Goal: Task Accomplishment & Management: Manage account settings

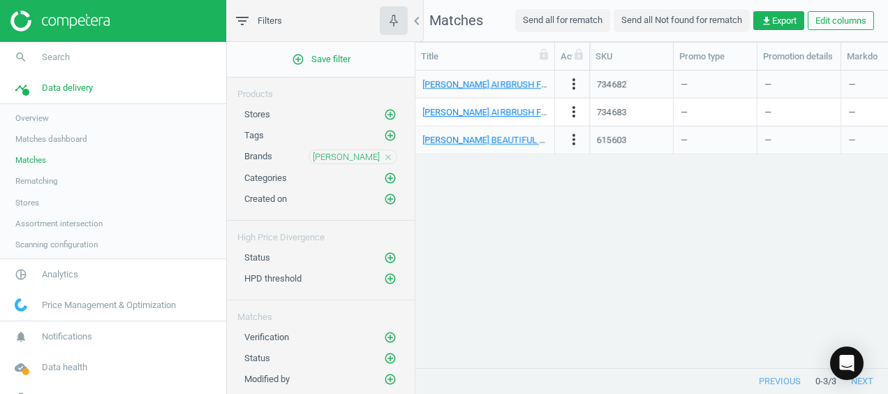
scroll to position [276, 461]
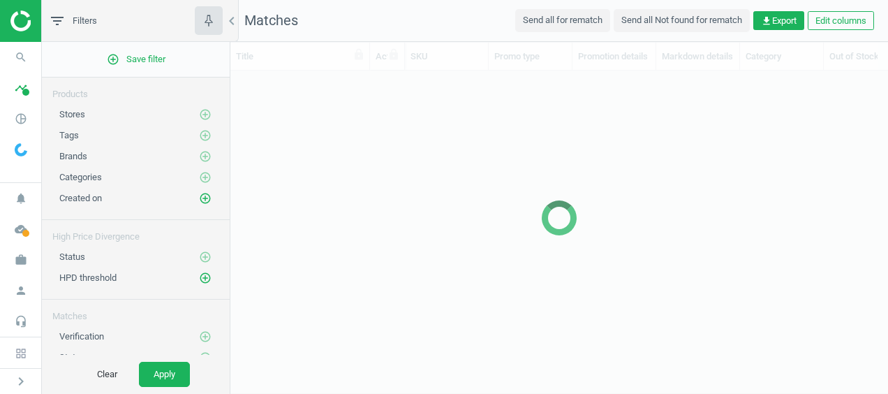
scroll to position [276, 646]
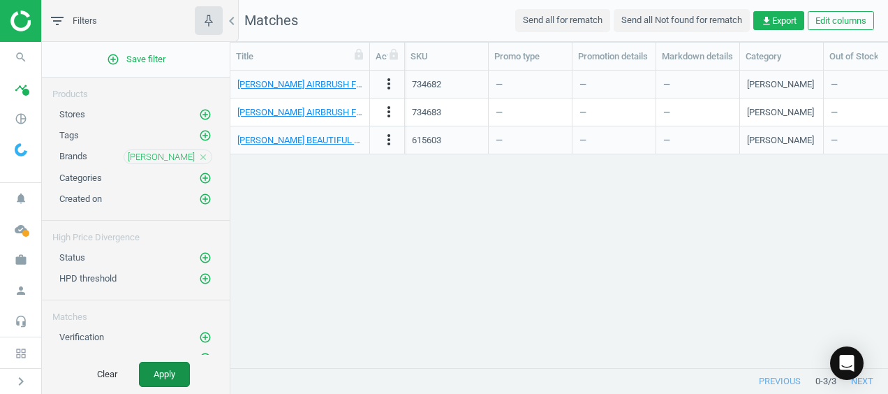
click at [180, 370] on button "Apply" at bounding box center [164, 374] width 51 height 25
click at [27, 154] on img at bounding box center [21, 149] width 13 height 13
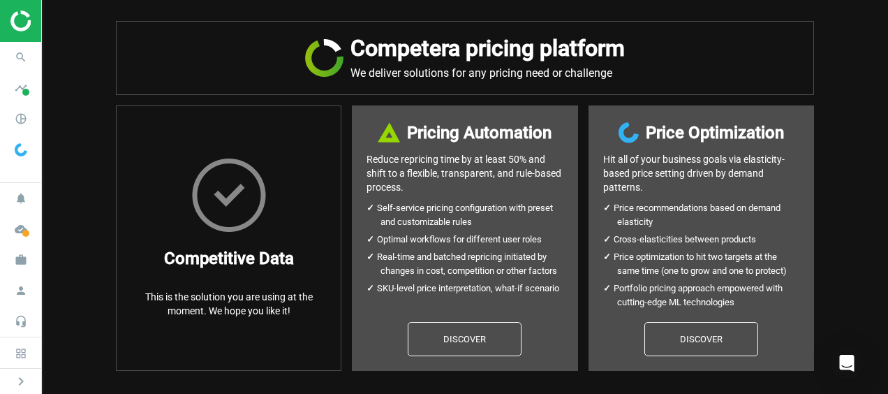
click at [27, 154] on img at bounding box center [21, 149] width 13 height 13
click at [17, 122] on icon "pie_chart_outlined" at bounding box center [21, 118] width 27 height 27
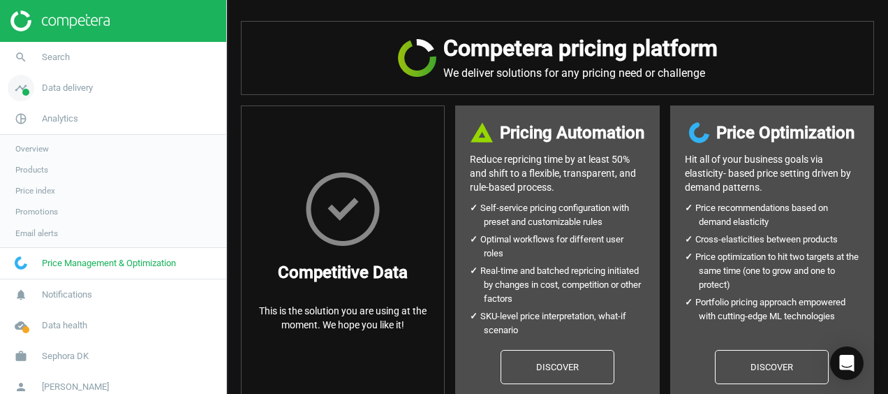
click at [21, 90] on icon "timeline" at bounding box center [21, 88] width 27 height 27
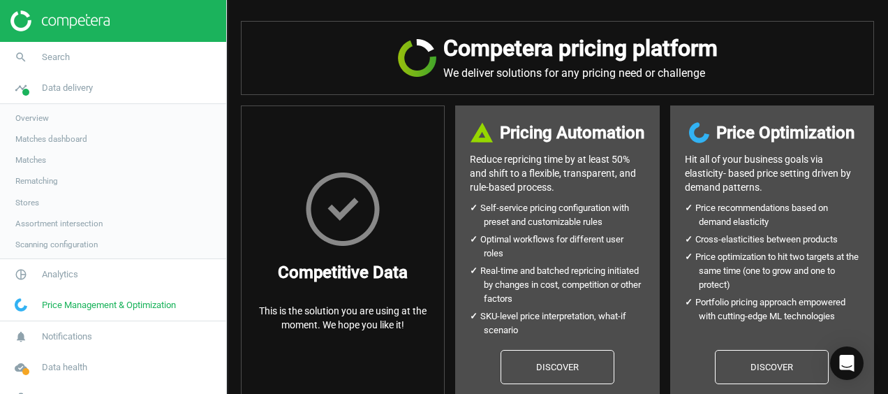
click at [36, 162] on span "Matches" at bounding box center [30, 159] width 31 height 11
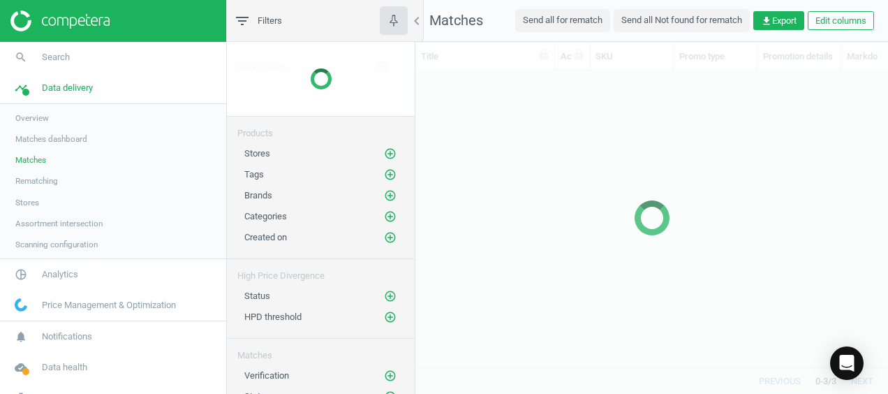
scroll to position [276, 461]
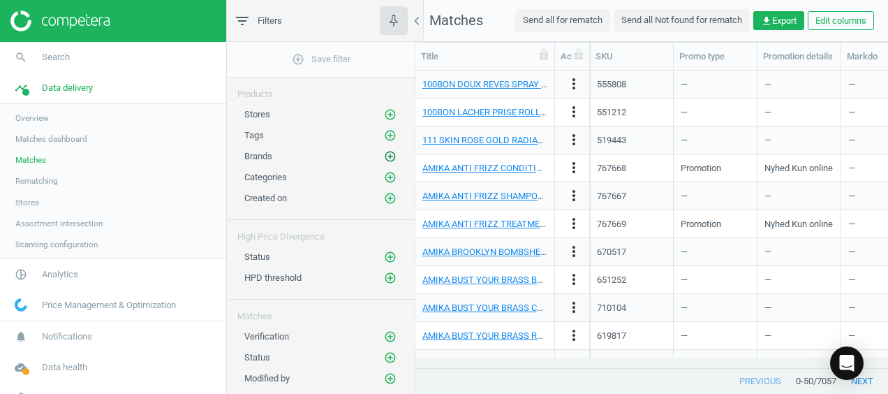
click at [384, 151] on icon "add_circle_outline" at bounding box center [390, 156] width 13 height 13
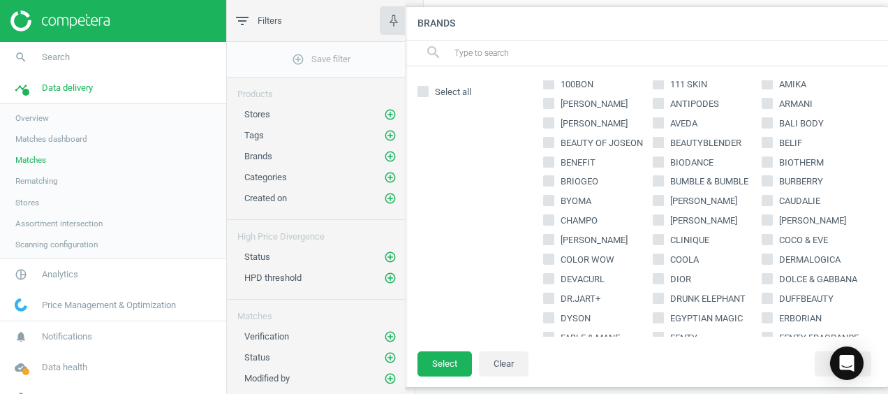
scroll to position [8, 0]
click at [660, 216] on icon at bounding box center [658, 219] width 11 height 11
click at [660, 216] on input "[PERSON_NAME]" at bounding box center [657, 219] width 9 height 9
checkbox input "true"
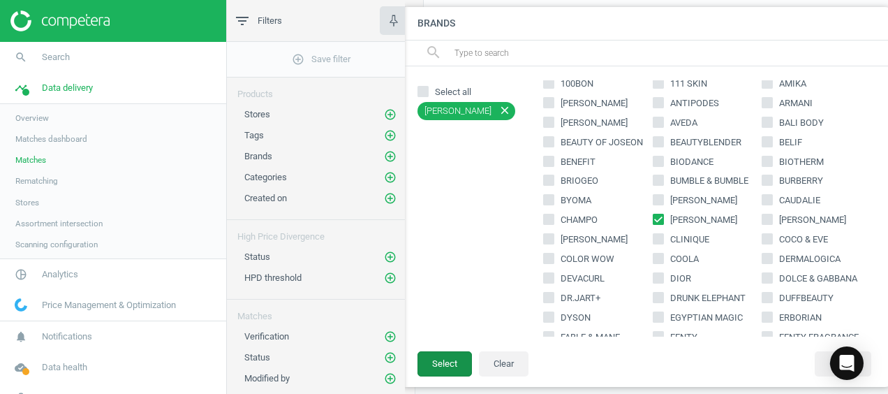
click at [446, 363] on button "Select" at bounding box center [444, 363] width 54 height 25
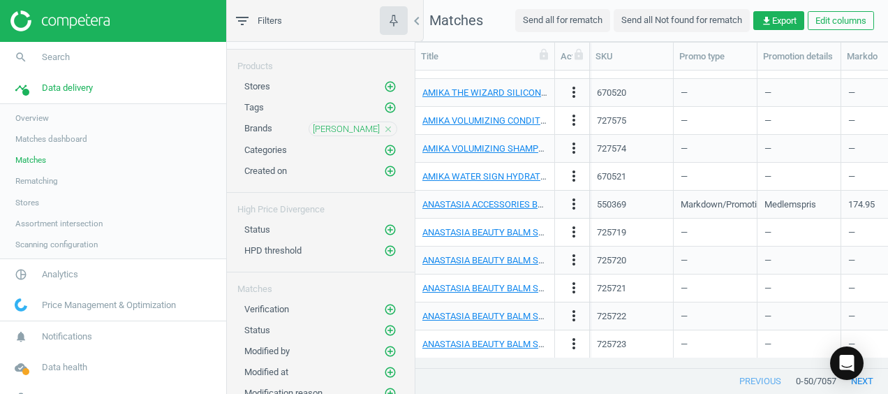
scroll to position [0, 0]
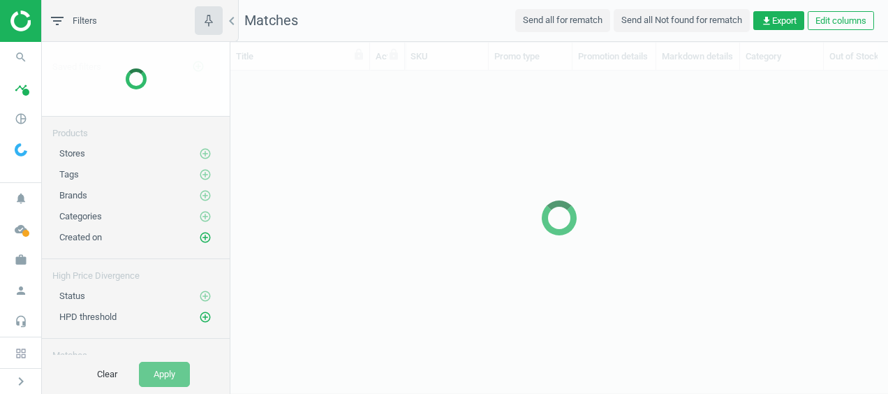
scroll to position [276, 646]
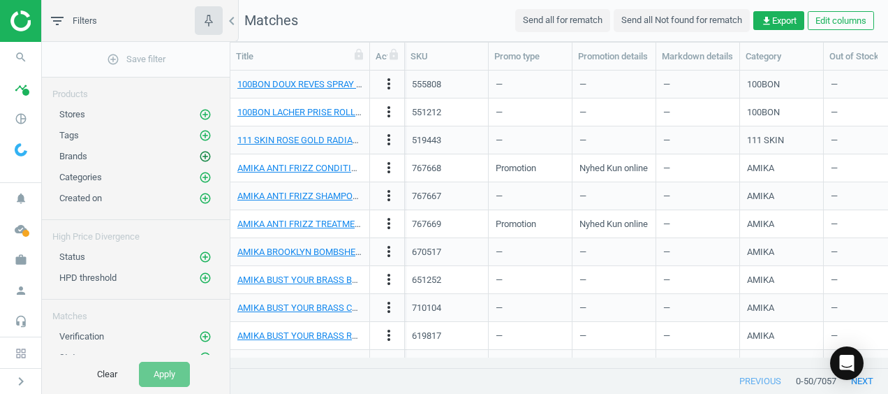
click at [199, 151] on icon "add_circle_outline" at bounding box center [205, 156] width 13 height 13
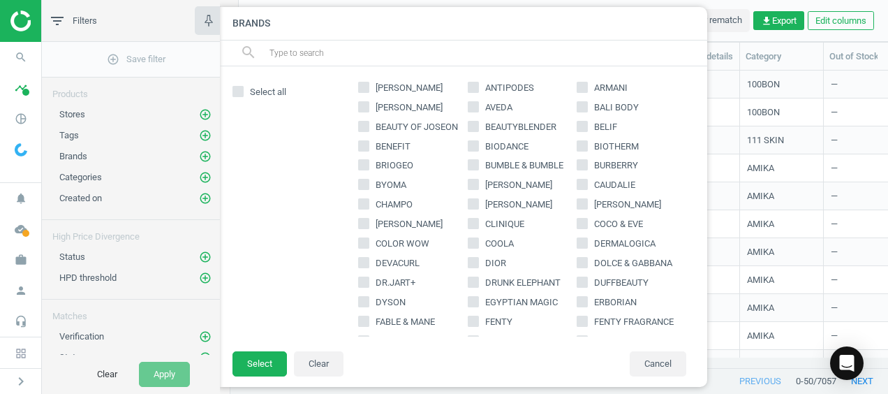
scroll to position [38, 0]
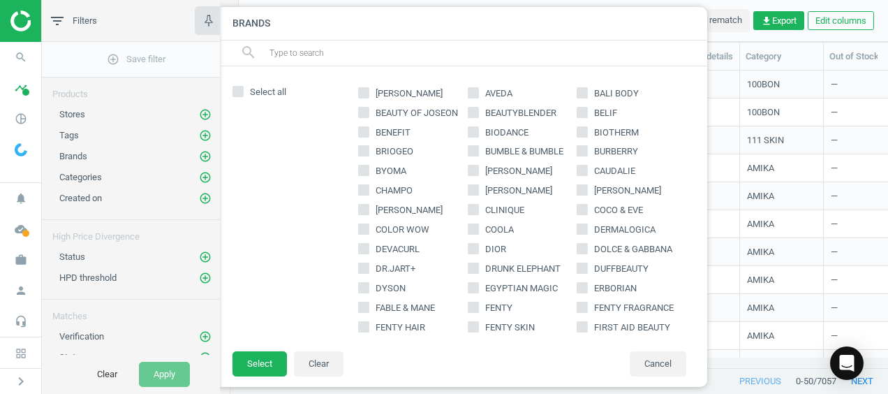
click at [470, 188] on input "[PERSON_NAME]" at bounding box center [472, 190] width 9 height 9
checkbox input "true"
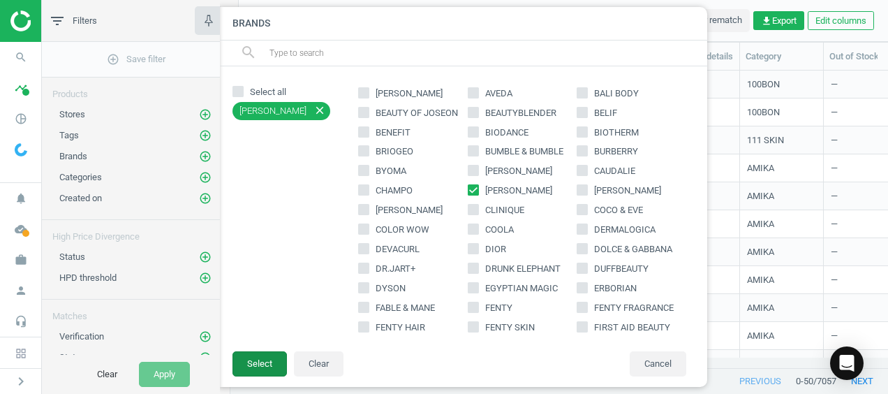
click at [267, 357] on button "Select" at bounding box center [259, 363] width 54 height 25
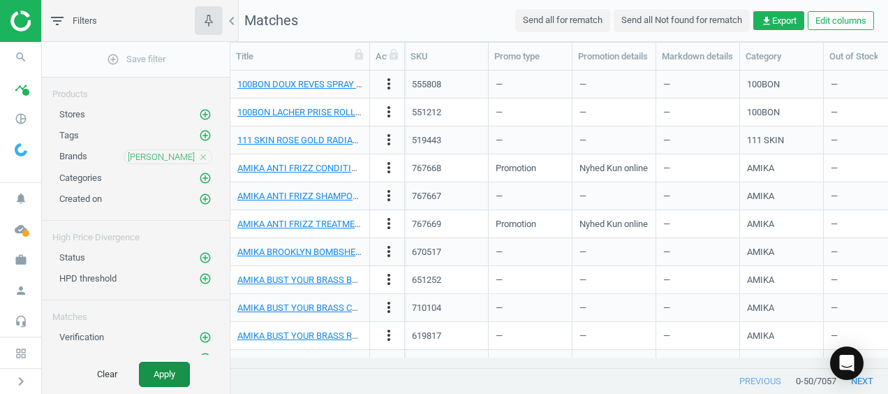
click at [177, 373] on button "Apply" at bounding box center [164, 374] width 51 height 25
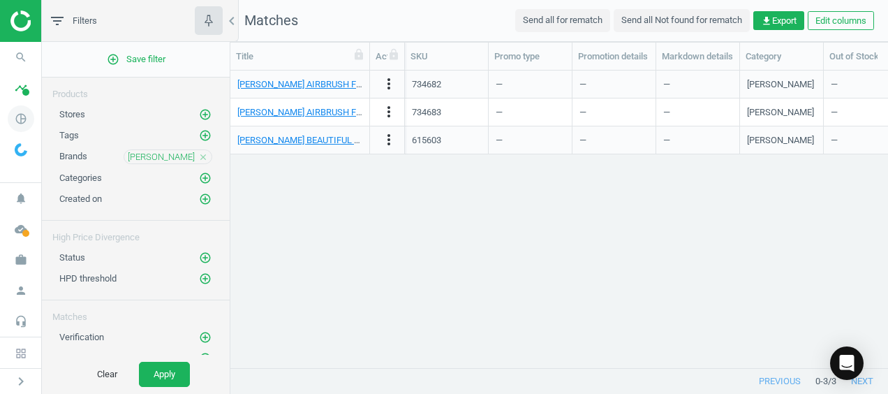
click at [27, 122] on icon "pie_chart_outlined" at bounding box center [21, 118] width 27 height 27
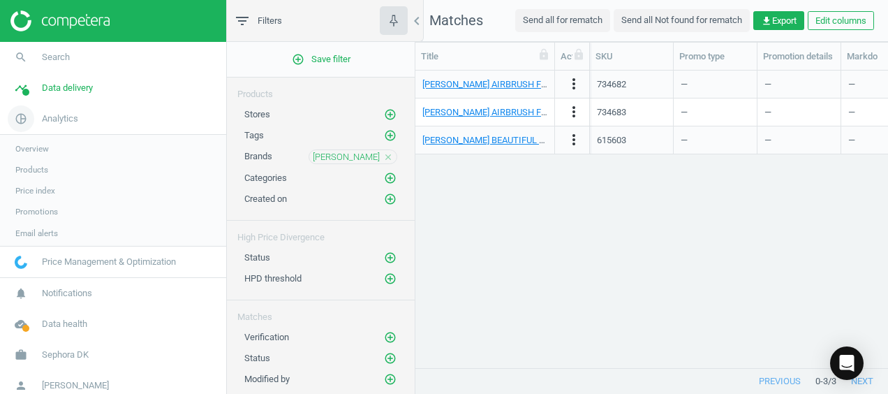
scroll to position [11, 11]
click at [22, 89] on icon "timeline" at bounding box center [21, 88] width 27 height 27
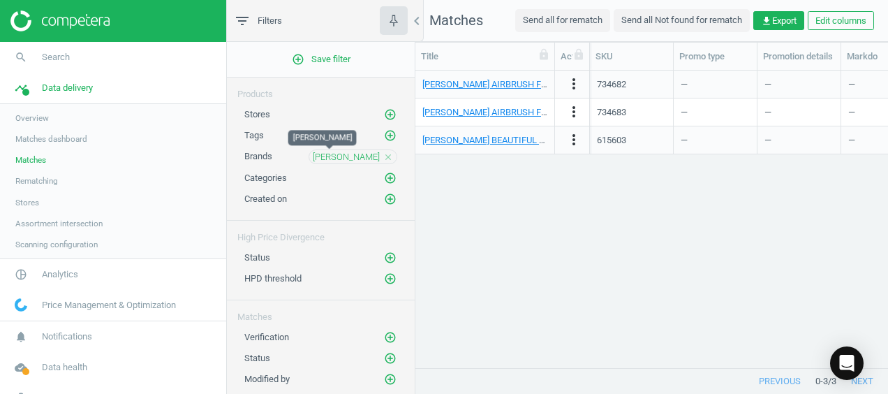
scroll to position [28, 0]
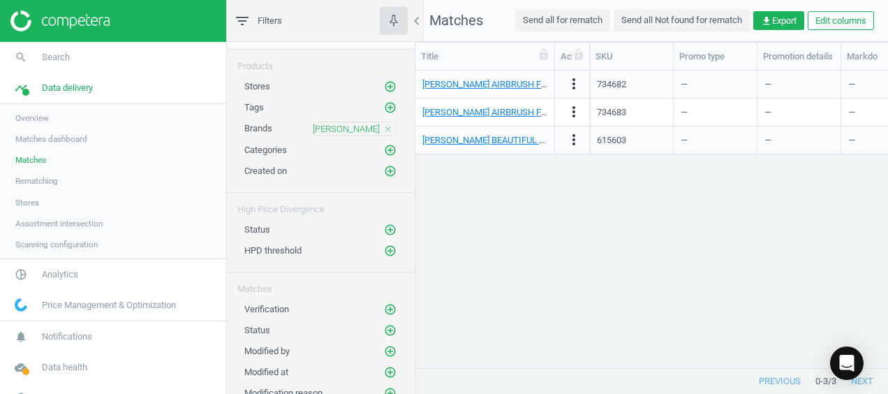
click at [24, 162] on span "Matches" at bounding box center [30, 159] width 31 height 11
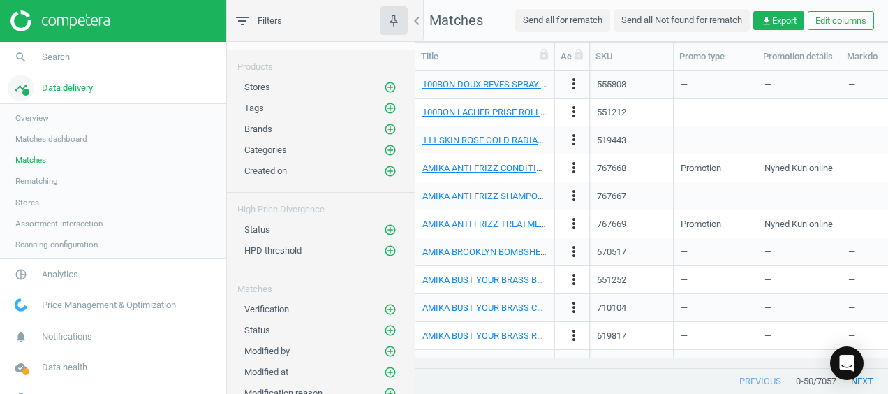
click at [15, 89] on icon "timeline" at bounding box center [21, 88] width 27 height 27
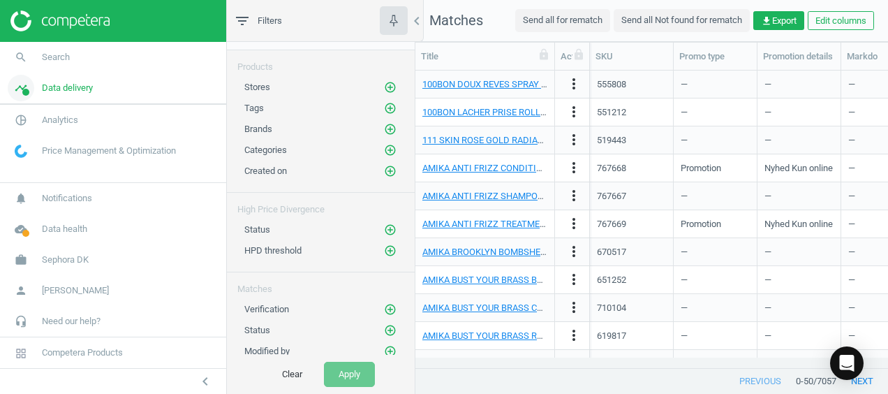
scroll to position [28, 0]
click at [22, 121] on icon "pie_chart_outlined" at bounding box center [21, 118] width 27 height 27
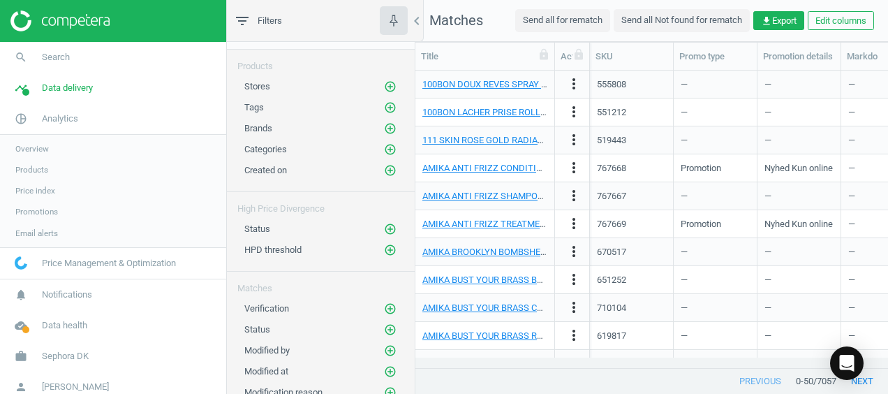
click at [24, 169] on span "Products" at bounding box center [31, 169] width 33 height 11
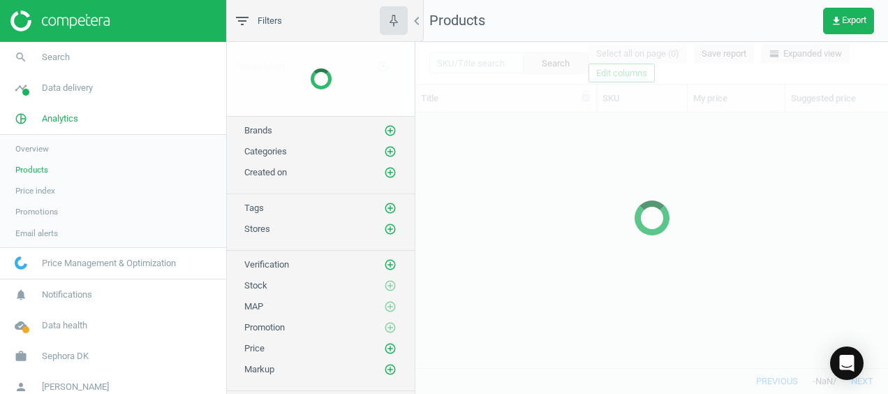
scroll to position [234, 461]
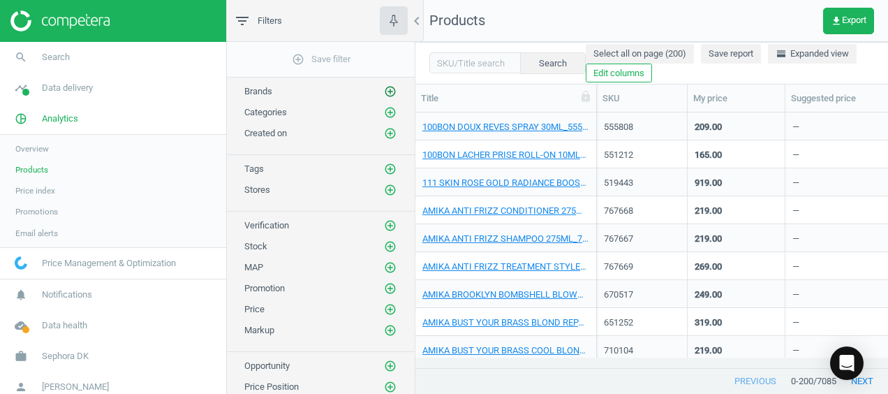
click at [387, 96] on icon "add_circle_outline" at bounding box center [390, 91] width 13 height 13
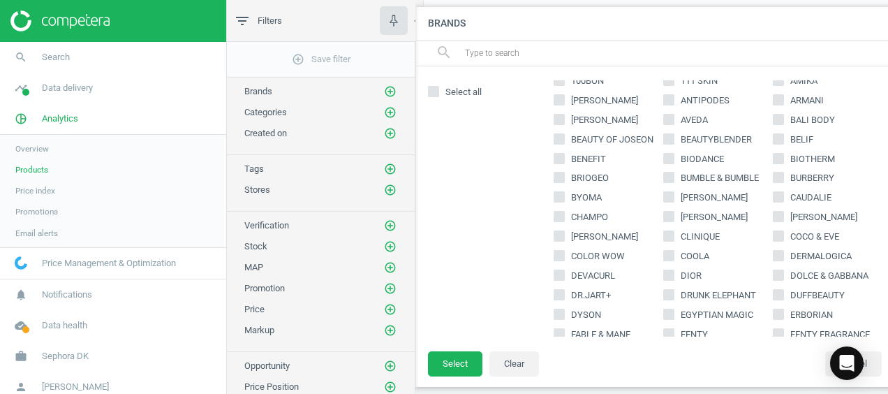
scroll to position [0, 0]
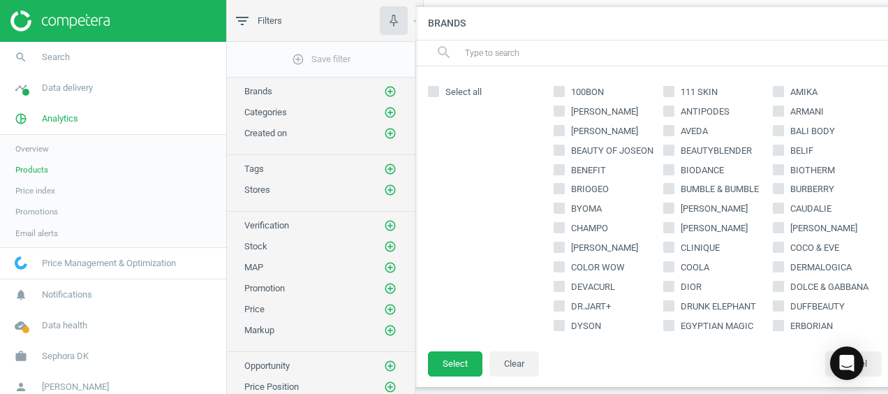
click at [533, 63] on input "text" at bounding box center [678, 53] width 429 height 22
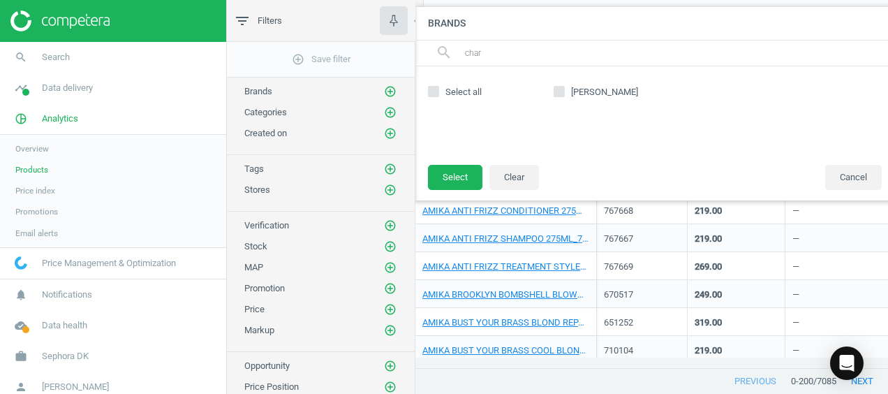
type input "char"
click at [452, 131] on div at bounding box center [487, 137] width 119 height 70
click at [555, 92] on input "[PERSON_NAME]" at bounding box center [559, 91] width 9 height 9
checkbox input "true"
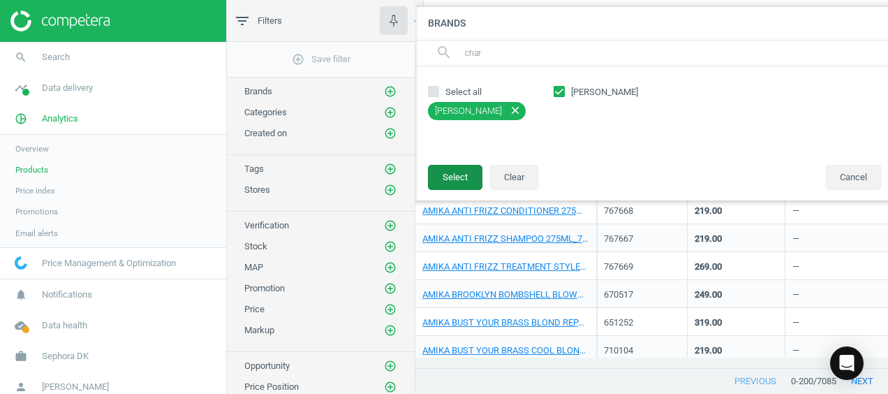
click at [475, 173] on button "Select" at bounding box center [455, 177] width 54 height 25
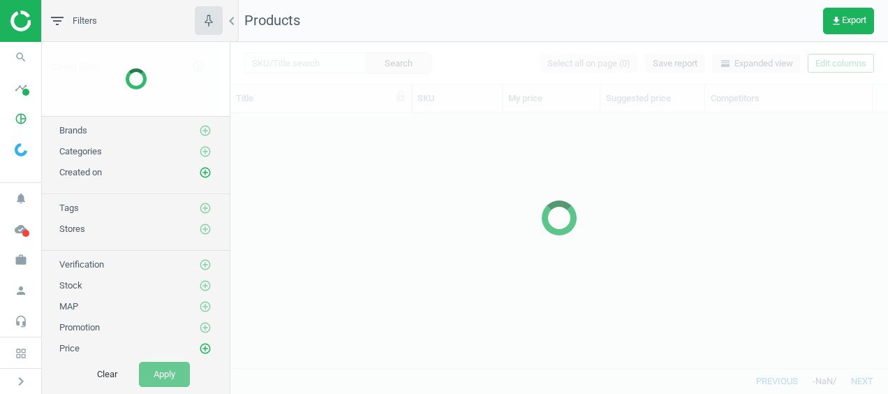
scroll to position [234, 646]
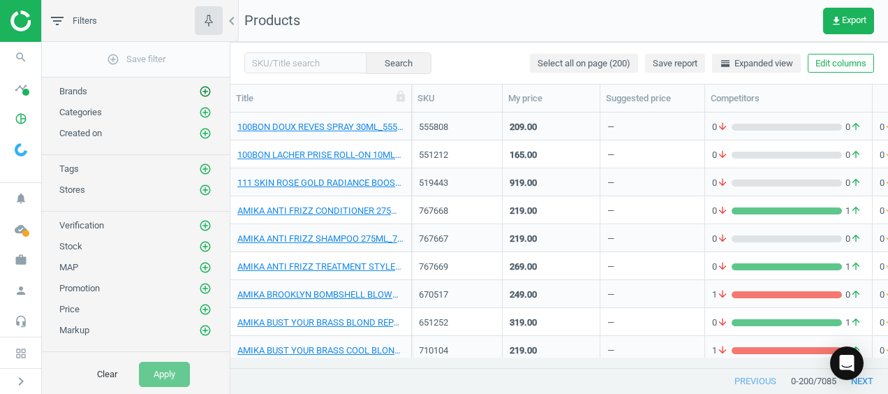
click at [199, 92] on icon "add_circle_outline" at bounding box center [205, 91] width 13 height 13
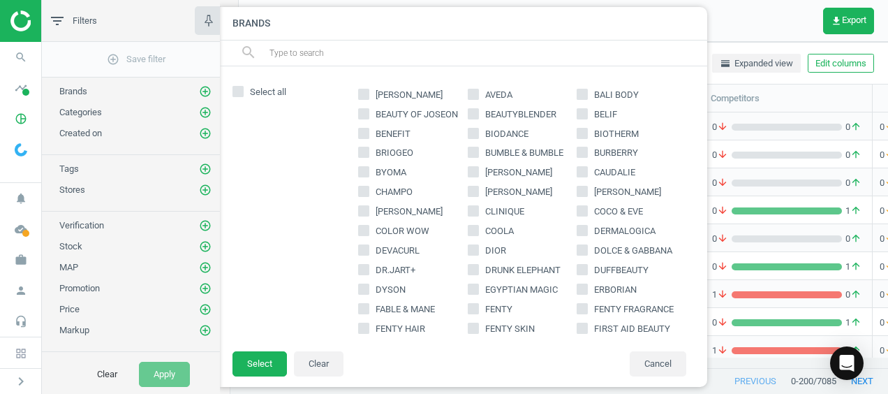
scroll to position [36, 0]
click at [468, 188] on input "[PERSON_NAME]" at bounding box center [472, 192] width 9 height 9
checkbox input "true"
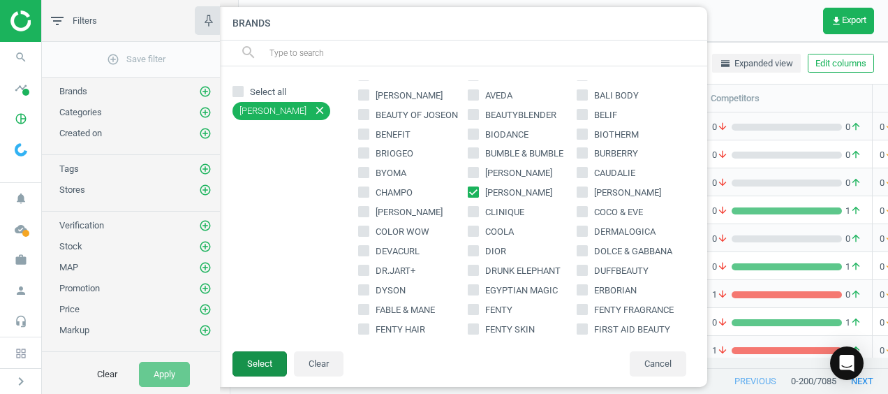
click at [274, 362] on button "Select" at bounding box center [259, 363] width 54 height 25
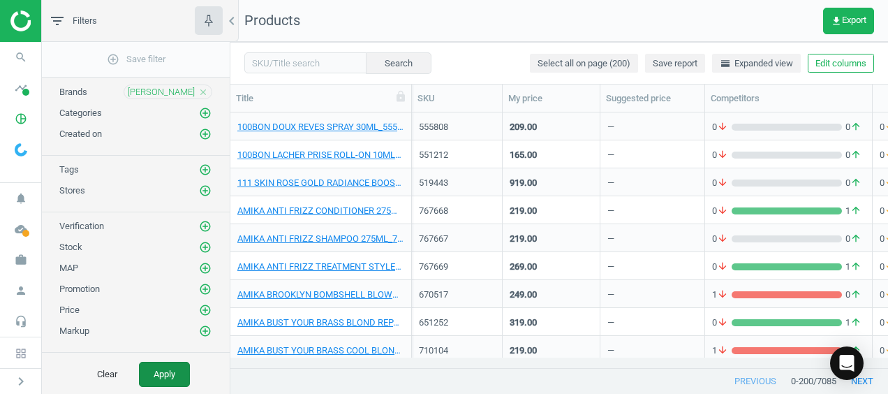
click at [166, 377] on button "Apply" at bounding box center [164, 374] width 51 height 25
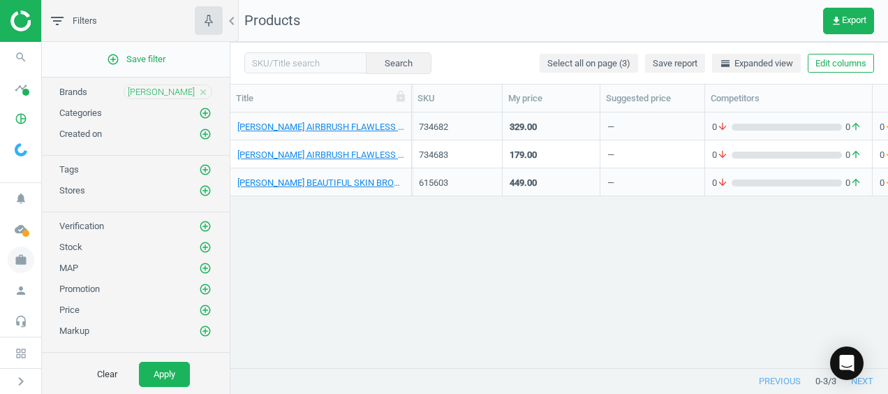
click at [15, 265] on icon "work" at bounding box center [21, 259] width 27 height 27
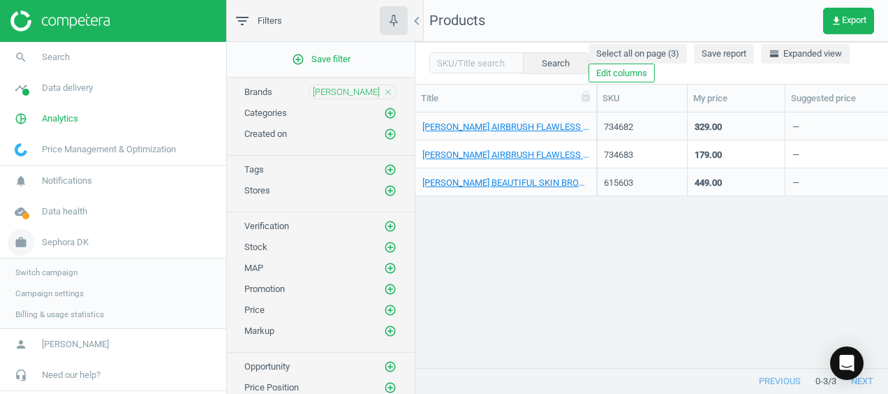
scroll to position [11, 11]
click at [540, 267] on div "CHARLOTTE TILBURY AIRBRUSH FLAWLESS SETTING SPRAY 100ML_734682-100ml 734682 329…" at bounding box center [651, 234] width 473 height 245
click at [531, 71] on button "Search" at bounding box center [556, 62] width 66 height 21
click at [384, 114] on icon "add_circle_outline" at bounding box center [390, 113] width 13 height 13
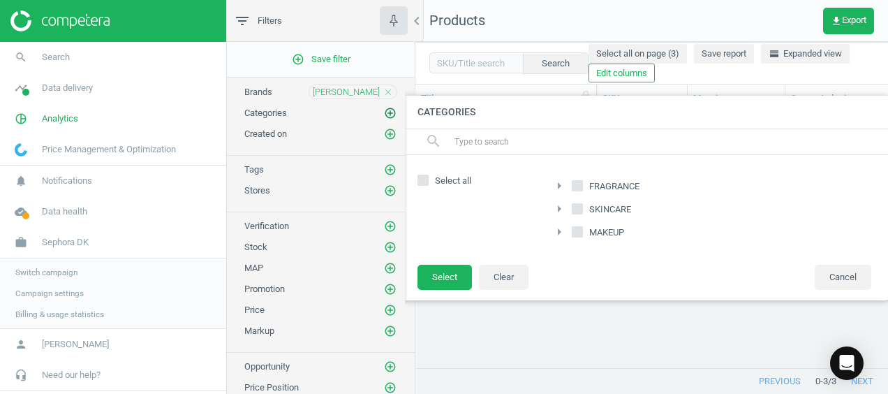
click at [384, 114] on icon "add_circle_outline" at bounding box center [390, 113] width 13 height 13
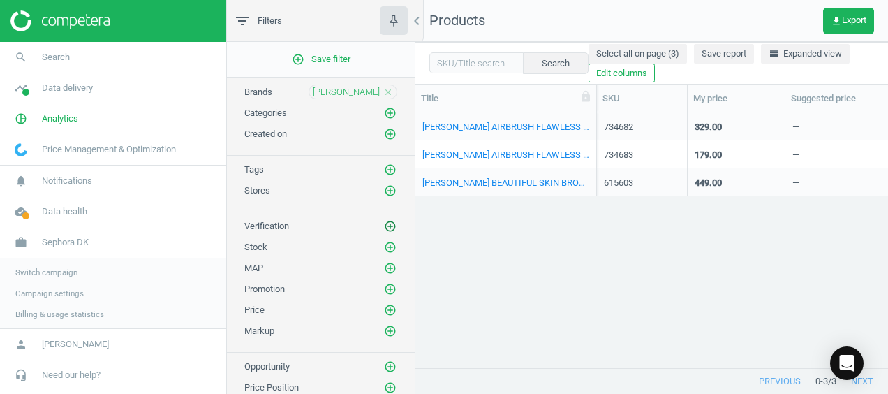
click at [384, 220] on icon "add_circle_outline" at bounding box center [390, 226] width 13 height 13
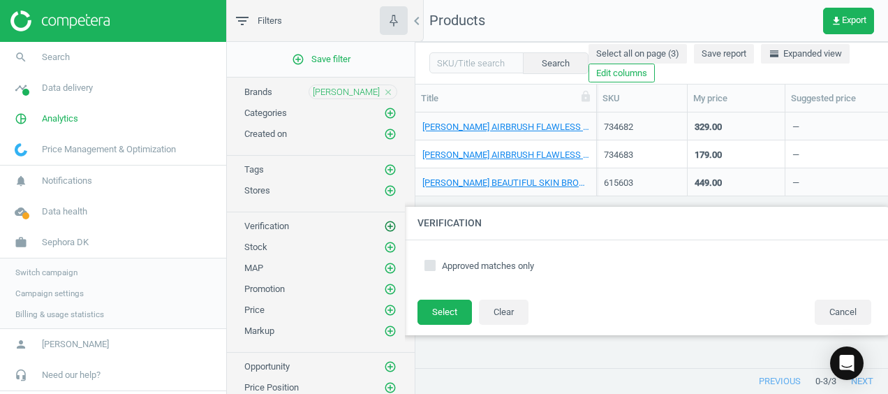
click at [384, 220] on icon "add_circle_outline" at bounding box center [390, 226] width 13 height 13
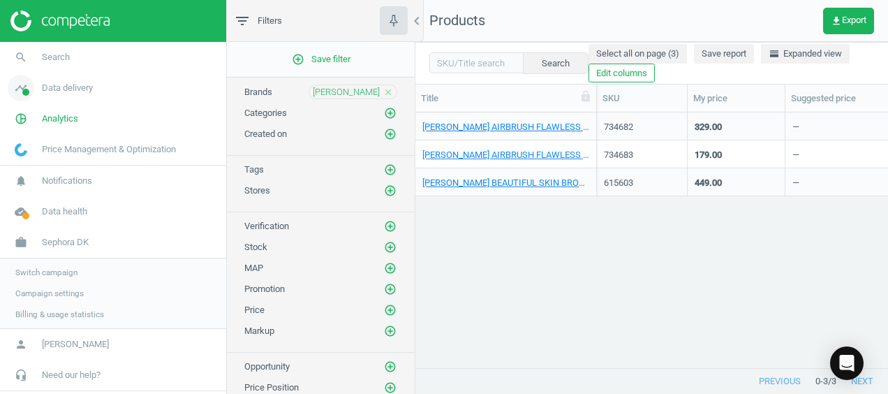
click at [29, 103] on span "timeline" at bounding box center [21, 88] width 42 height 31
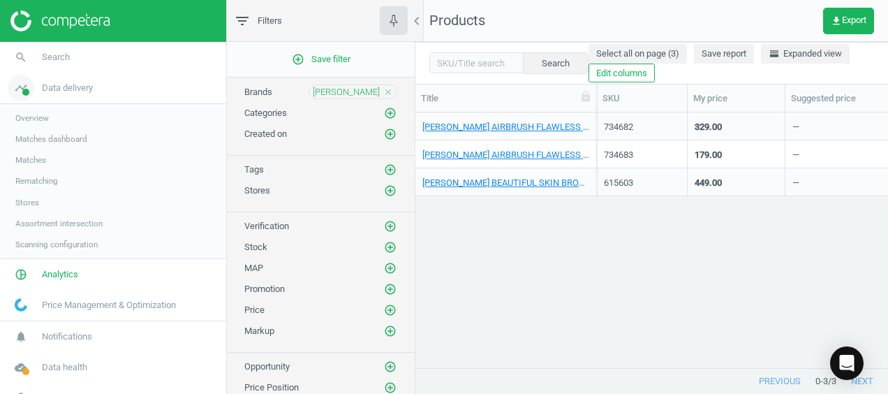
click at [15, 91] on icon "timeline" at bounding box center [21, 88] width 27 height 27
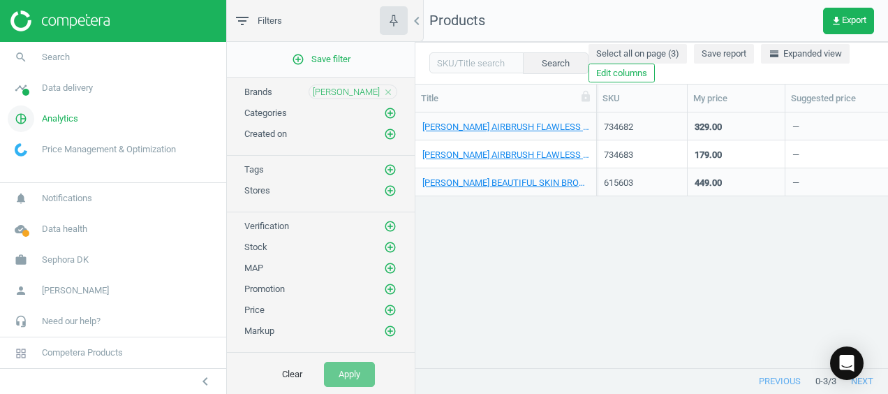
click at [18, 127] on icon "pie_chart_outlined" at bounding box center [21, 118] width 27 height 27
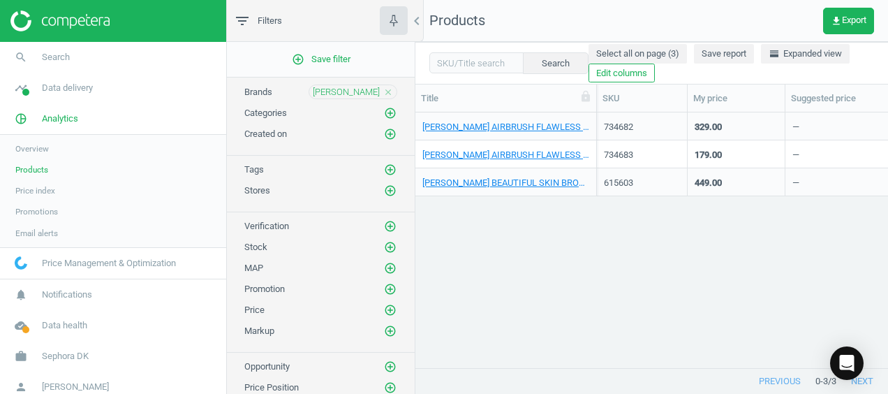
click at [21, 165] on span "Products" at bounding box center [31, 169] width 33 height 11
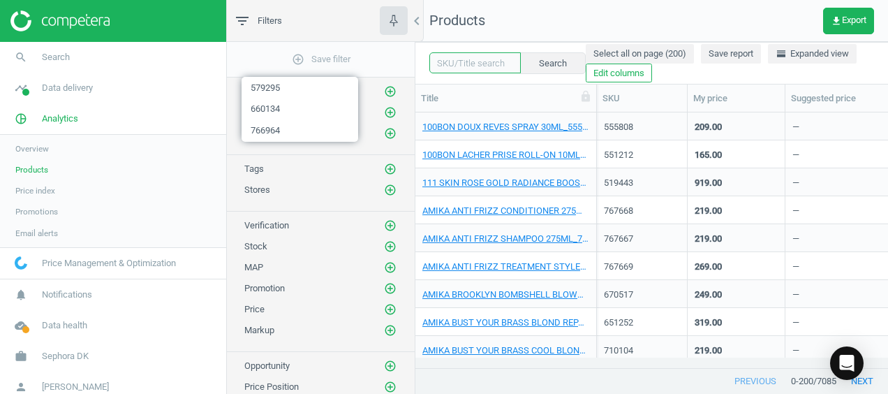
click at [507, 66] on input "text" at bounding box center [474, 62] width 91 height 21
type input "charlotte"
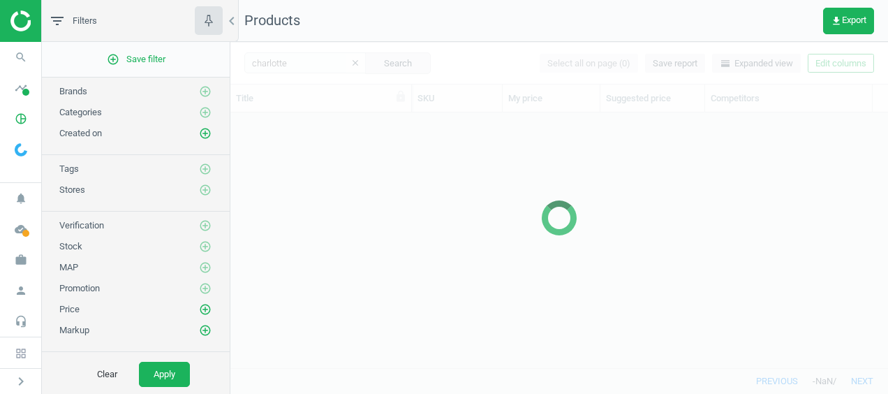
scroll to position [234, 646]
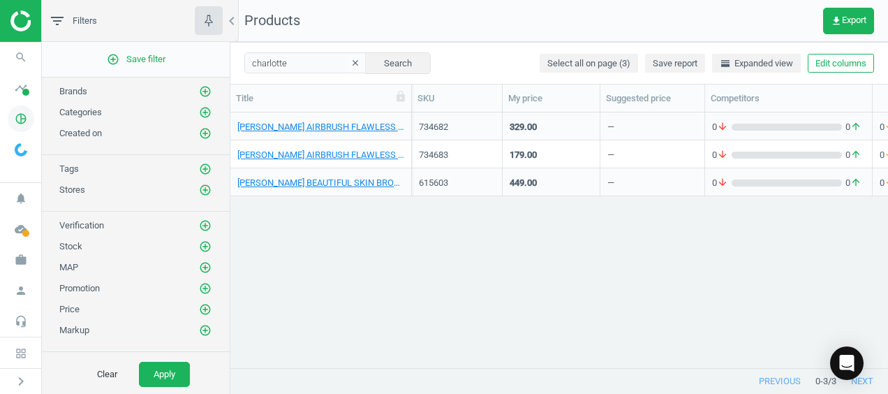
click at [20, 109] on icon "pie_chart_outlined" at bounding box center [21, 118] width 27 height 27
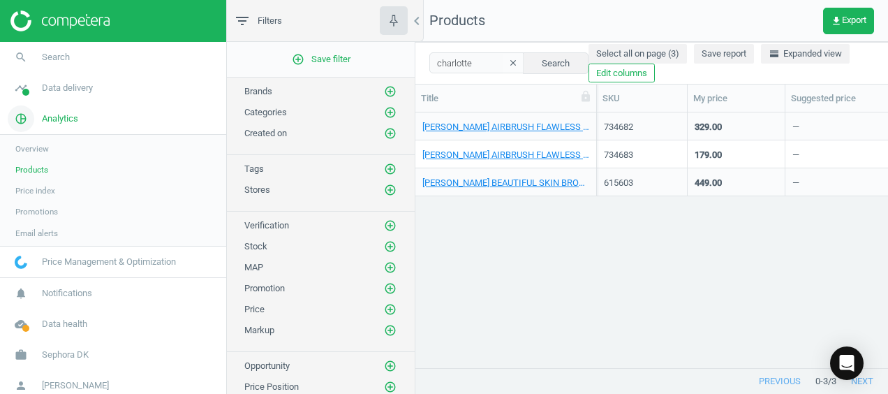
scroll to position [11, 11]
click at [17, 345] on icon "work" at bounding box center [21, 356] width 27 height 27
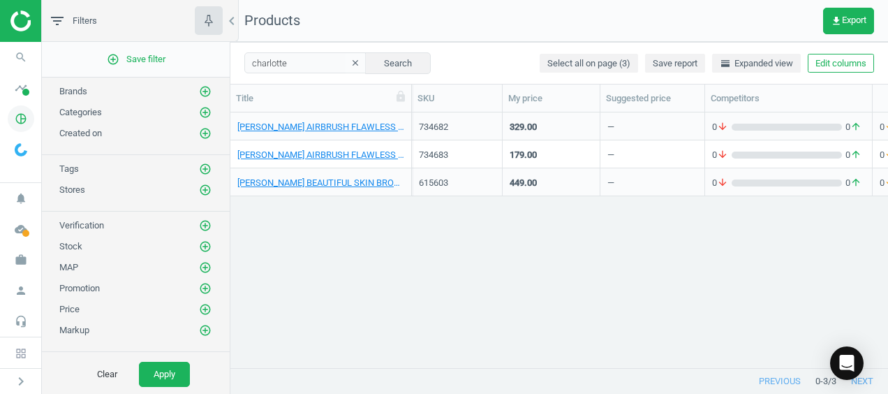
click at [18, 115] on icon "pie_chart_outlined" at bounding box center [21, 118] width 27 height 27
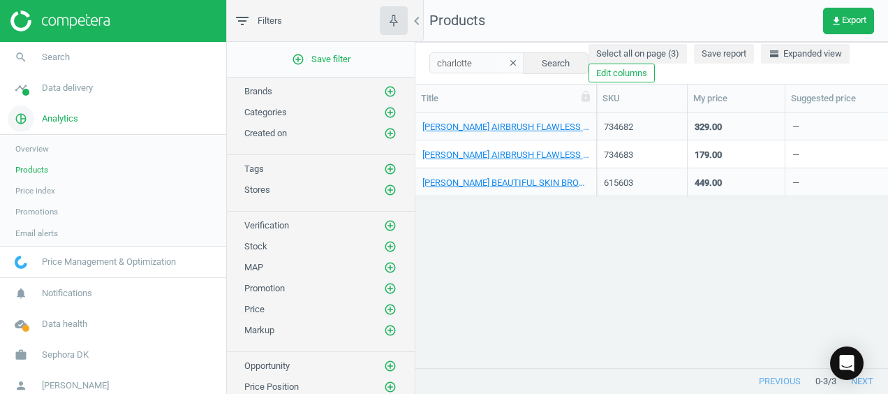
scroll to position [11, 11]
click at [18, 115] on icon "pie_chart_outlined" at bounding box center [21, 118] width 27 height 27
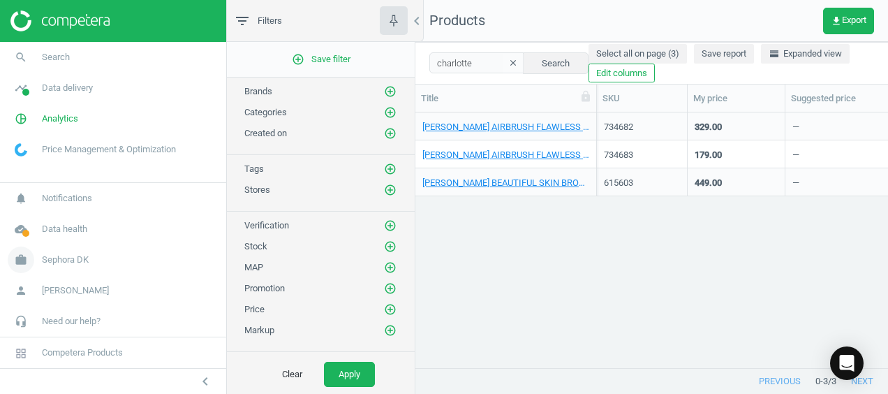
click at [18, 265] on icon "work" at bounding box center [21, 259] width 27 height 27
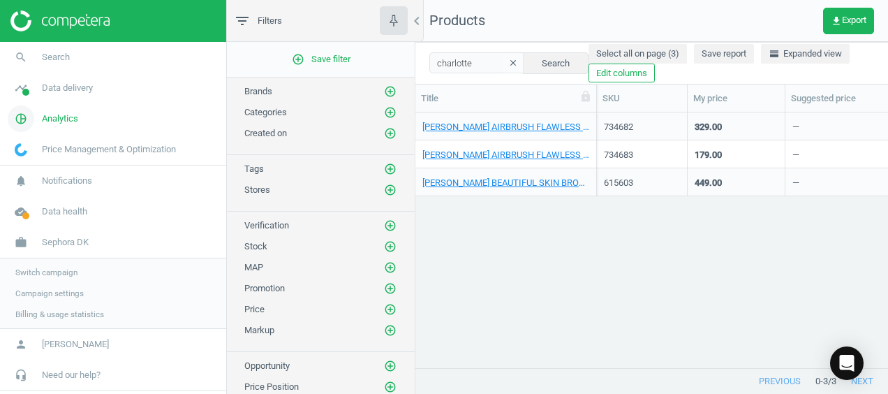
click at [7, 109] on span "pie_chart_outlined" at bounding box center [21, 118] width 42 height 31
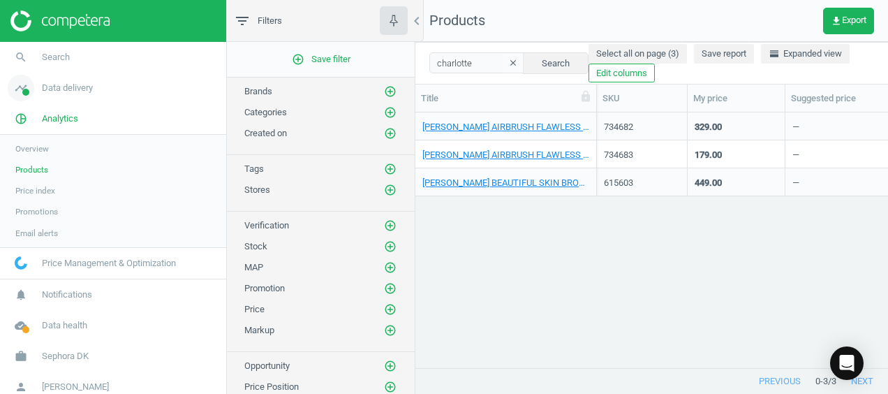
click at [22, 96] on icon "timeline" at bounding box center [21, 88] width 27 height 27
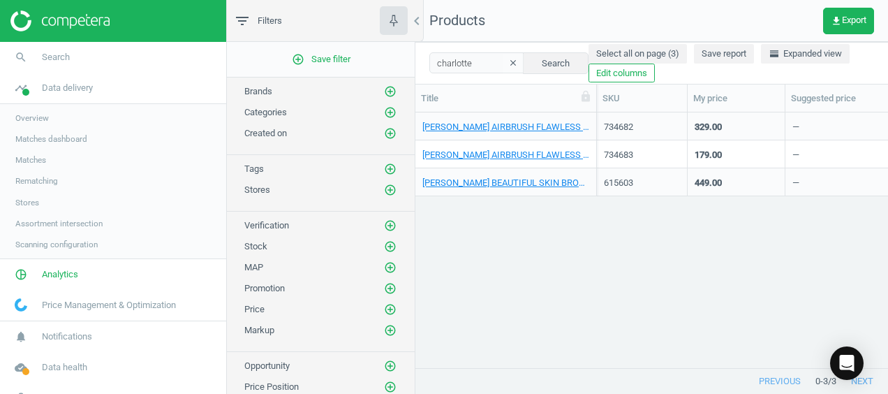
click at [31, 193] on link "Stores" at bounding box center [113, 202] width 226 height 21
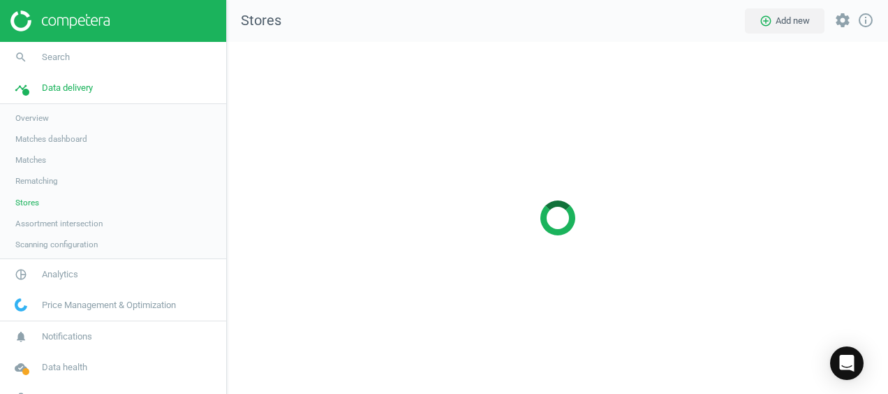
scroll to position [373, 683]
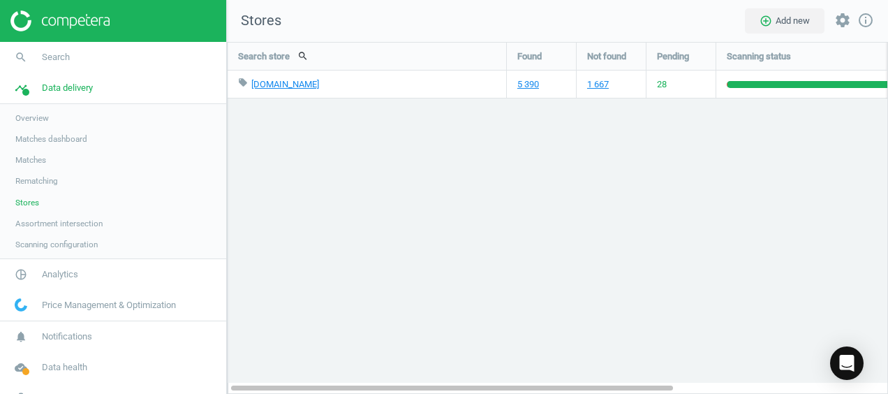
click at [25, 204] on span "Stores" at bounding box center [27, 202] width 24 height 11
click at [598, 82] on link "1 667" at bounding box center [598, 84] width 22 height 13
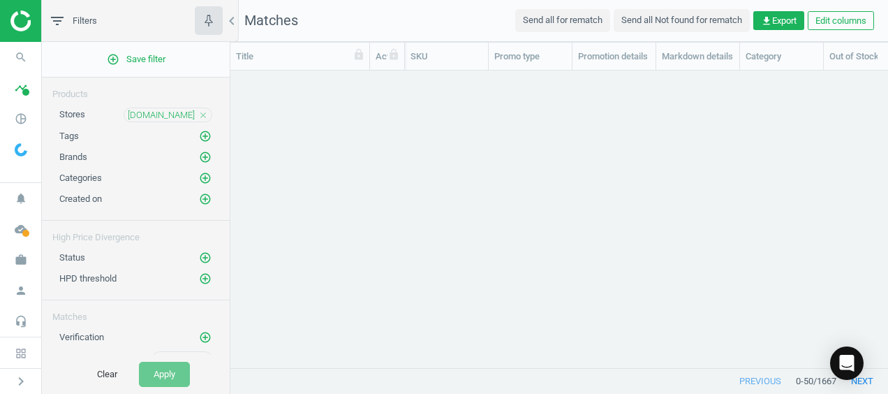
scroll to position [276, 646]
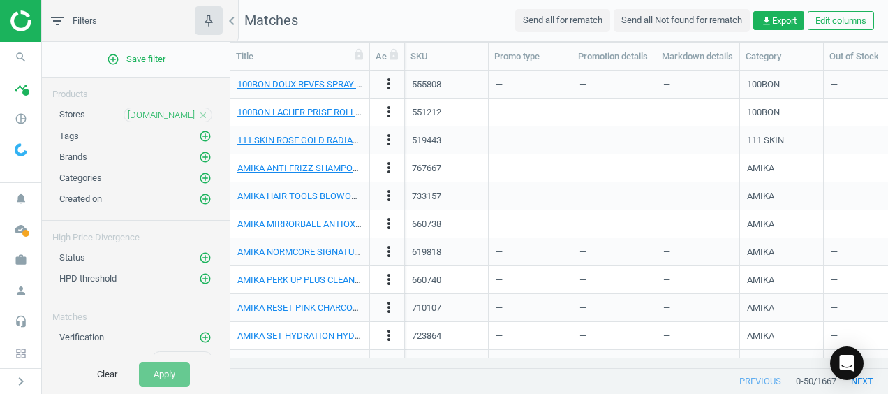
click at [194, 143] on div "Brands add_circle_outline" at bounding box center [136, 153] width 188 height 21
click at [199, 151] on icon "add_circle_outline" at bounding box center [205, 157] width 13 height 13
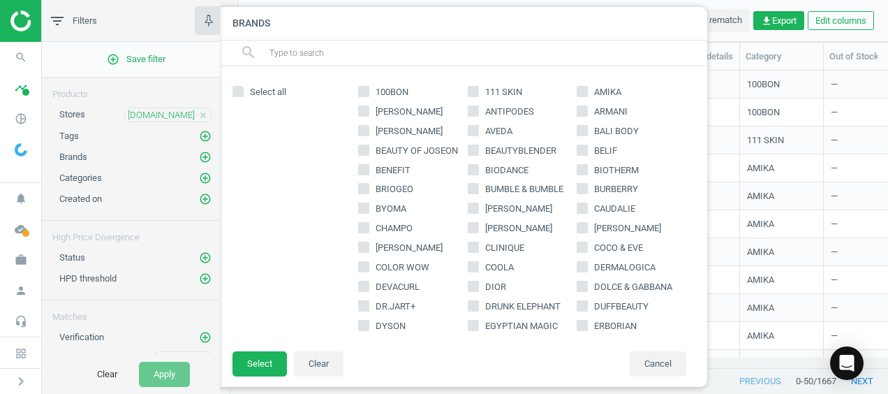
click at [345, 49] on input "text" at bounding box center [482, 53] width 429 height 22
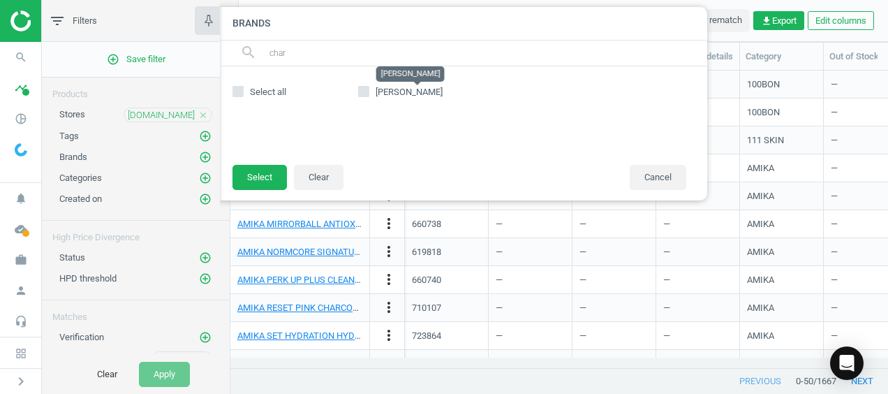
type input "char"
click at [383, 88] on span "[PERSON_NAME]" at bounding box center [409, 92] width 67 height 10
click at [369, 88] on input "[PERSON_NAME]" at bounding box center [364, 91] width 9 height 9
checkbox input "true"
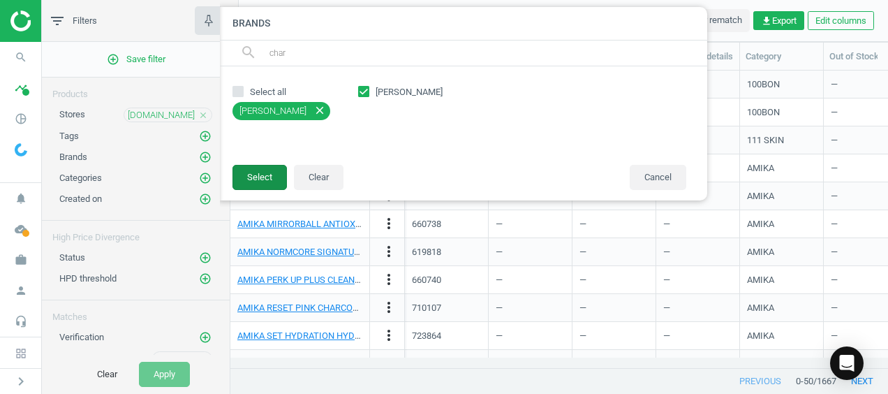
click at [264, 172] on button "Select" at bounding box center [259, 177] width 54 height 25
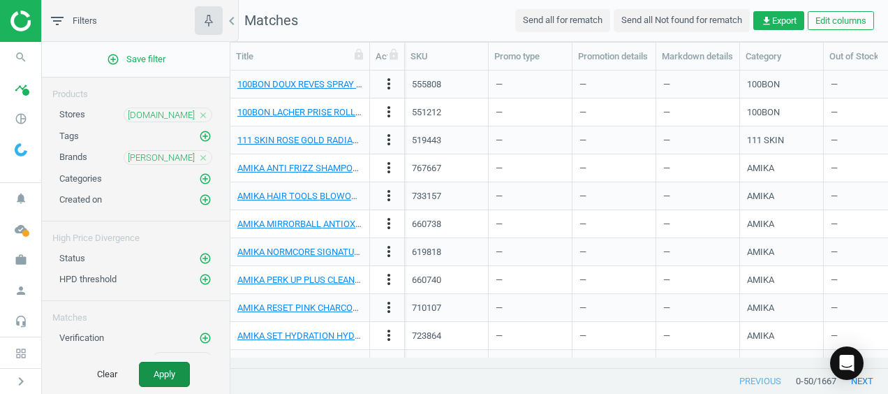
click at [161, 378] on button "Apply" at bounding box center [164, 374] width 51 height 25
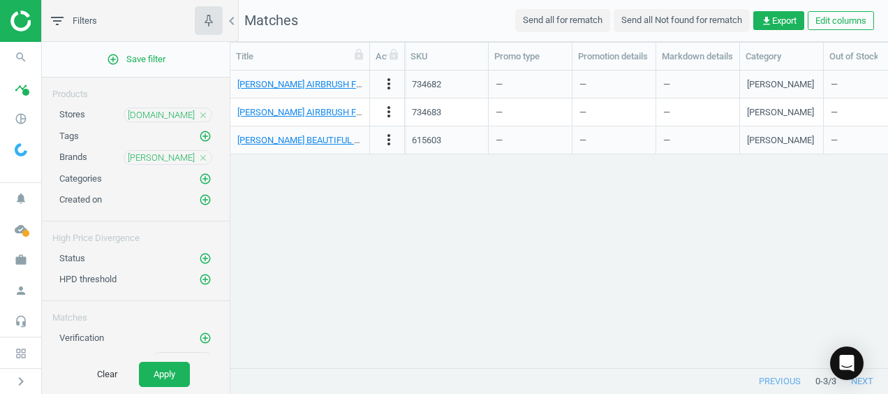
click at [198, 153] on icon "close" at bounding box center [203, 158] width 10 height 10
click at [184, 203] on div "add_circle_outline Save filter Products Stores [DOMAIN_NAME] close Tags add_cir…" at bounding box center [136, 198] width 188 height 313
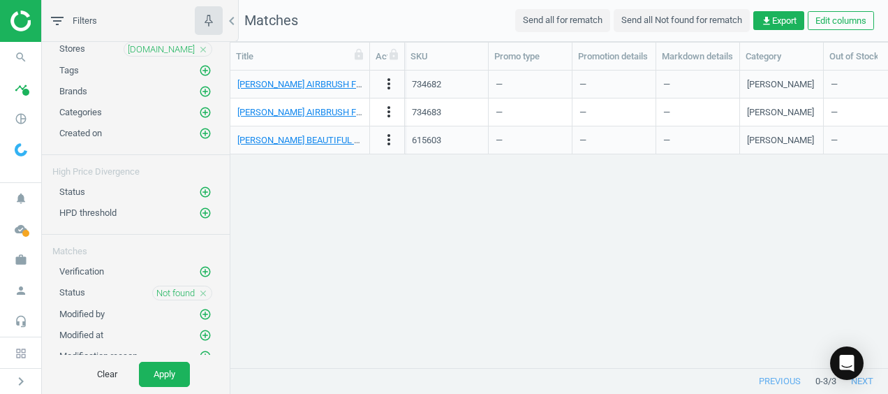
click at [198, 288] on icon "close" at bounding box center [203, 293] width 10 height 10
click at [168, 378] on button "Apply" at bounding box center [164, 374] width 51 height 25
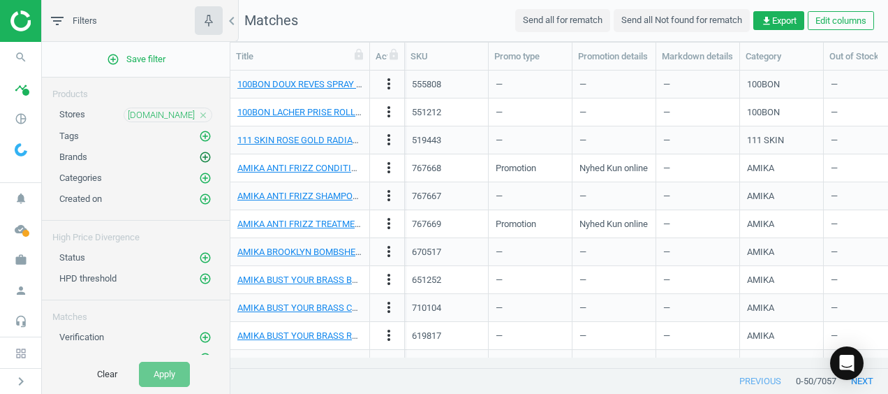
click at [199, 153] on icon "add_circle_outline" at bounding box center [205, 157] width 13 height 13
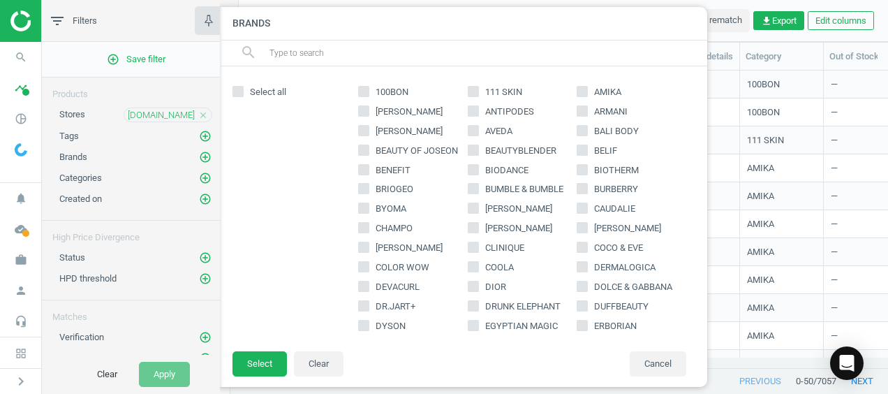
click at [348, 61] on input "text" at bounding box center [482, 53] width 429 height 22
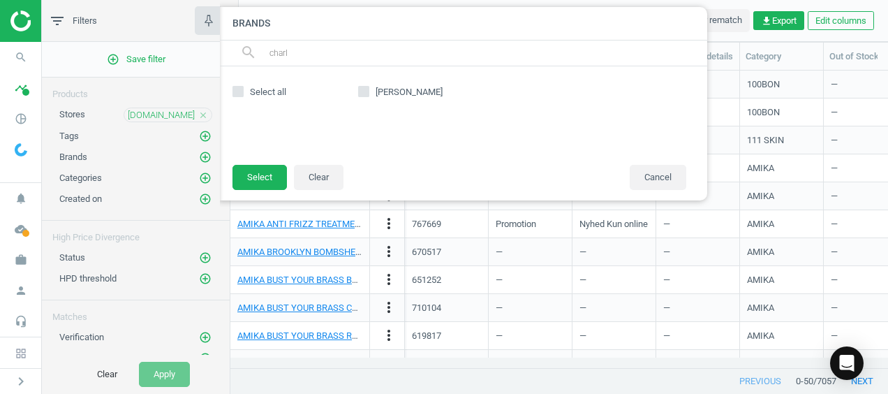
type input "charl"
click at [370, 88] on label "[PERSON_NAME]" at bounding box center [413, 92] width 110 height 13
click at [369, 88] on input "[PERSON_NAME]" at bounding box center [364, 91] width 9 height 9
checkbox input "true"
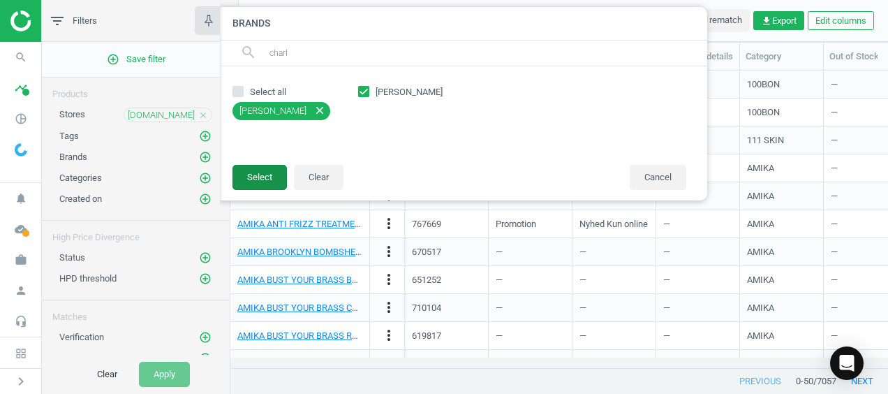
click at [254, 168] on button "Select" at bounding box center [259, 177] width 54 height 25
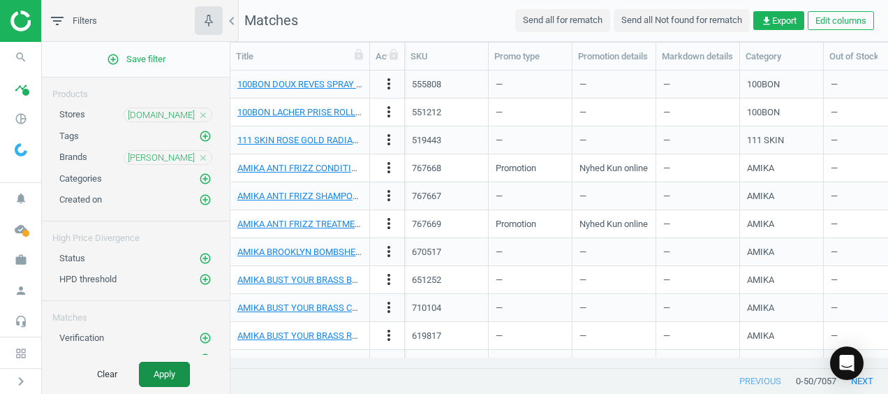
click at [162, 377] on button "Apply" at bounding box center [164, 374] width 51 height 25
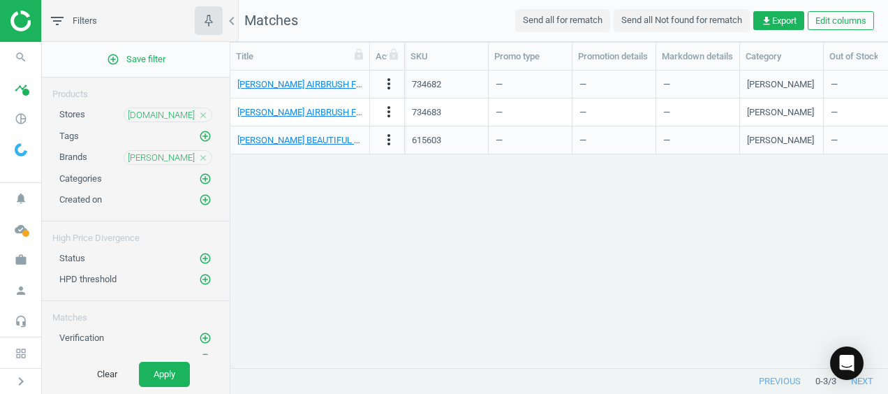
click at [198, 155] on icon "close" at bounding box center [203, 158] width 10 height 10
click at [199, 155] on icon "add_circle_outline" at bounding box center [205, 157] width 13 height 13
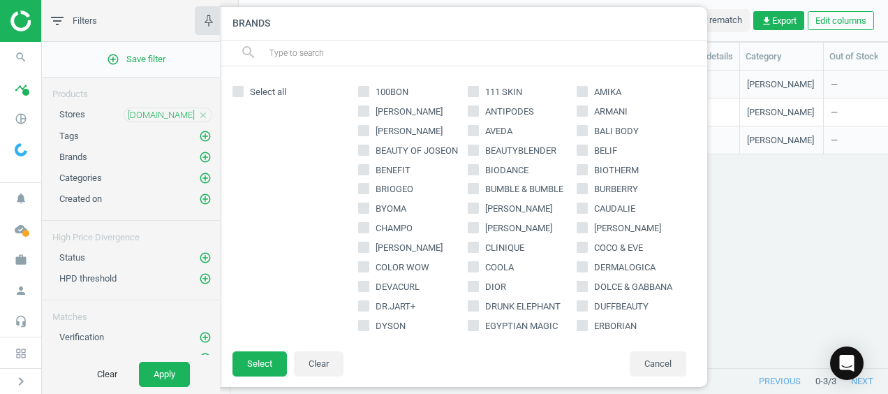
click at [199, 155] on icon "add_circle_outline" at bounding box center [205, 157] width 13 height 13
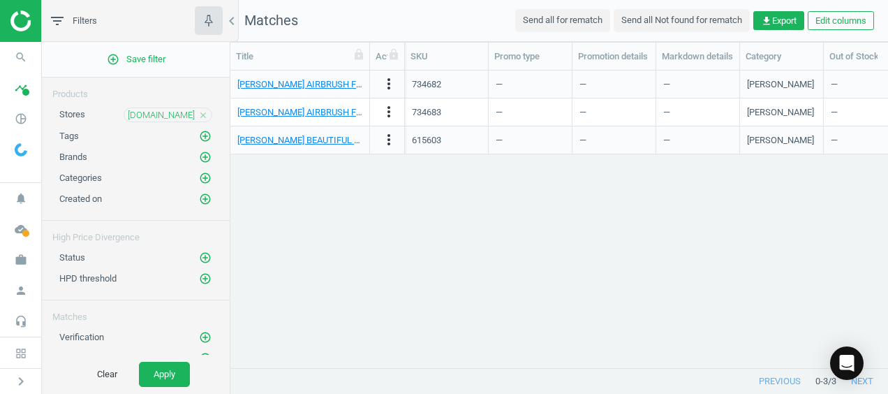
click at [199, 155] on icon "add_circle_outline" at bounding box center [205, 157] width 13 height 13
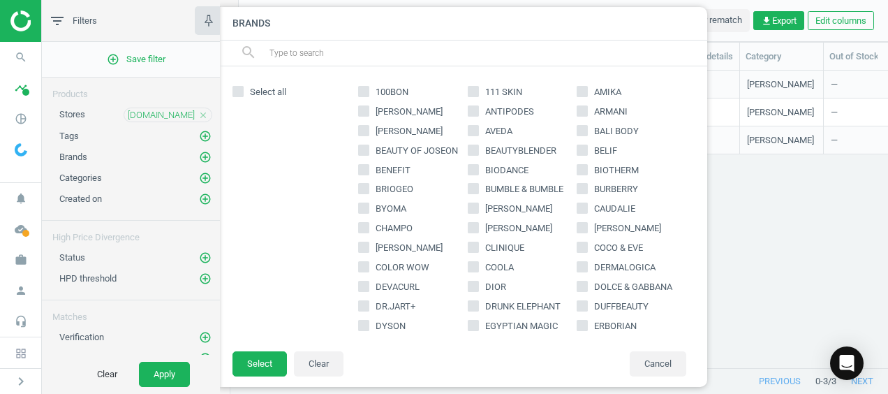
click at [198, 113] on icon "close" at bounding box center [203, 115] width 10 height 10
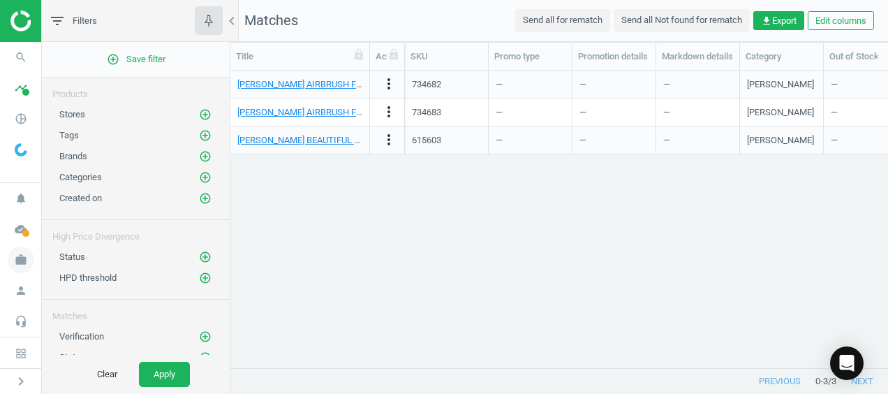
click at [18, 264] on icon "work" at bounding box center [21, 259] width 27 height 27
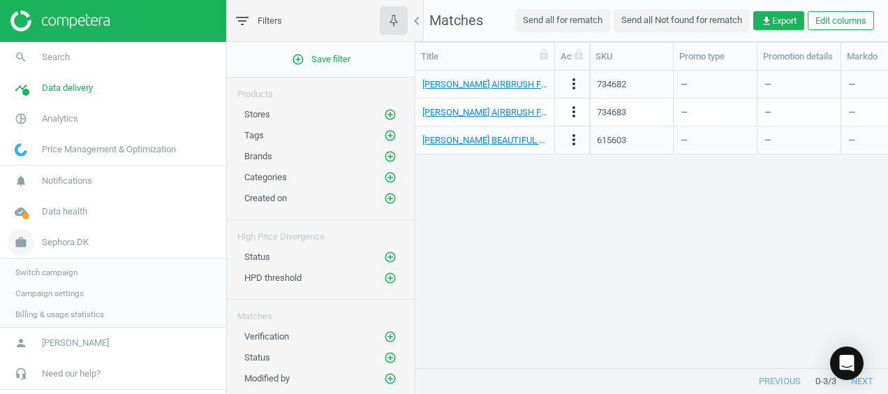
scroll to position [11, 11]
click at [23, 271] on span "Switch campaign" at bounding box center [46, 272] width 62 height 11
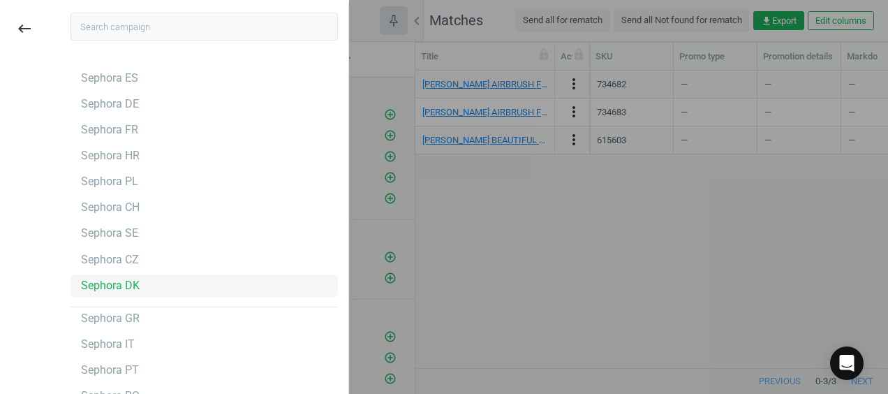
click at [109, 288] on div "Sephora DK" at bounding box center [110, 285] width 59 height 15
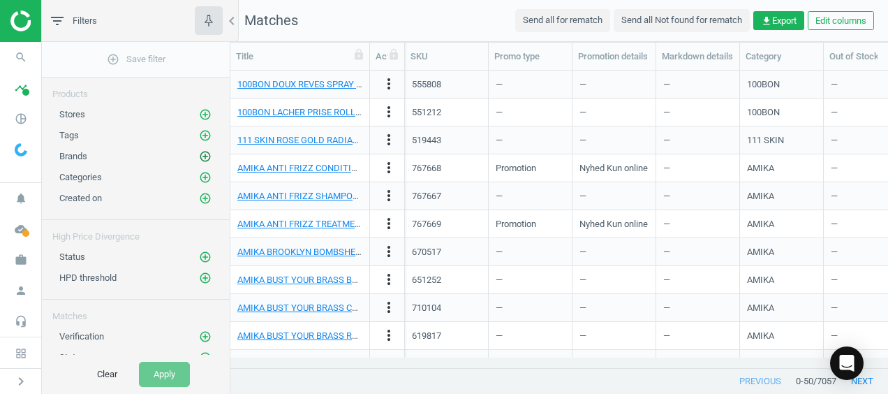
click at [199, 152] on icon "add_circle_outline" at bounding box center [205, 156] width 13 height 13
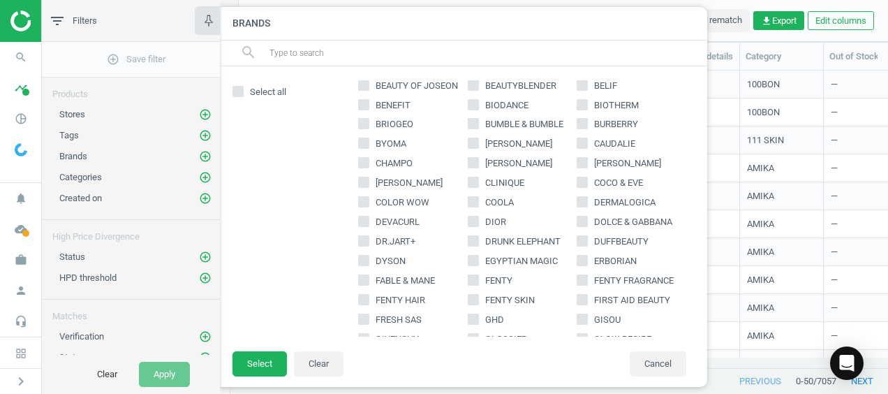
scroll to position [68, 0]
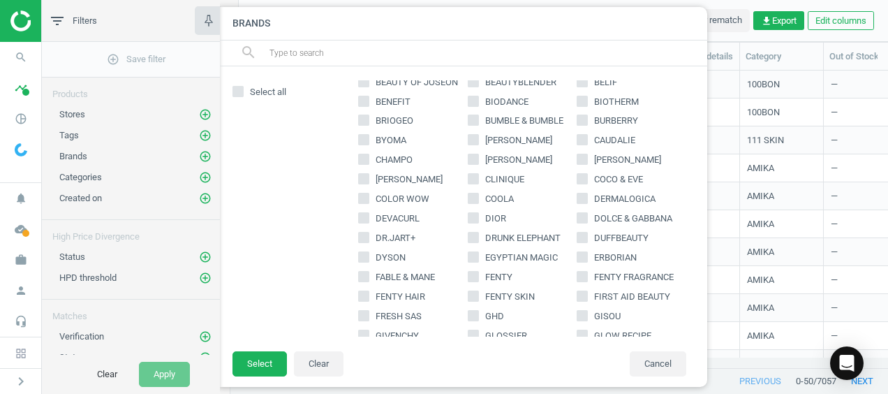
click at [468, 165] on span at bounding box center [473, 161] width 11 height 10
click at [468, 164] on input "[PERSON_NAME]" at bounding box center [472, 159] width 9 height 9
checkbox input "true"
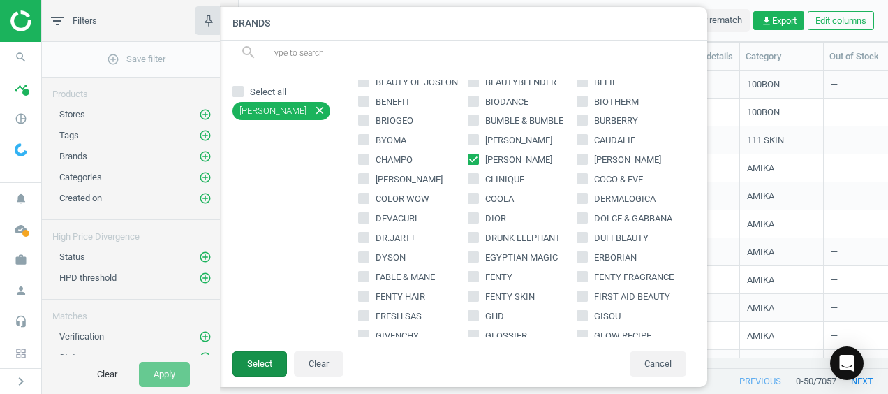
click at [272, 357] on button "Select" at bounding box center [259, 363] width 54 height 25
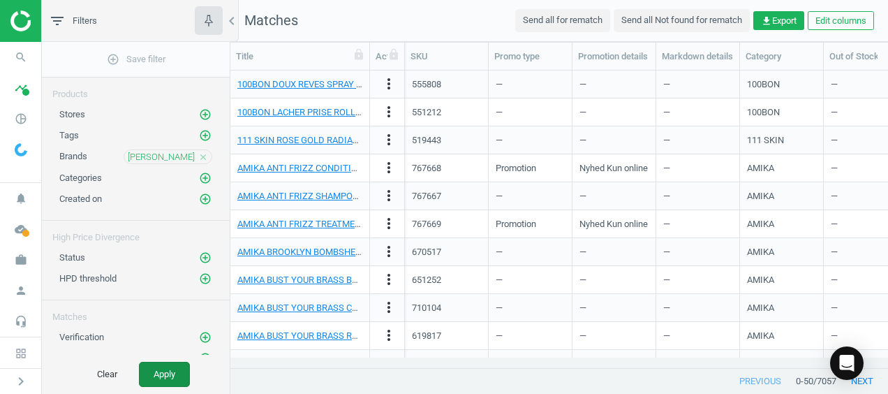
click at [173, 381] on button "Apply" at bounding box center [164, 374] width 51 height 25
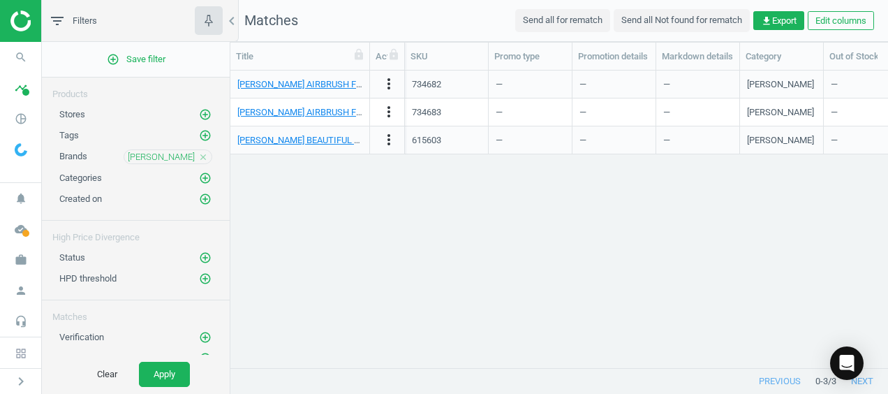
click at [198, 153] on div "CHARLOTTE TILBURY close" at bounding box center [168, 156] width 89 height 15
click at [198, 154] on icon "close" at bounding box center [203, 157] width 10 height 10
click at [199, 154] on icon "add_circle_outline" at bounding box center [205, 156] width 13 height 13
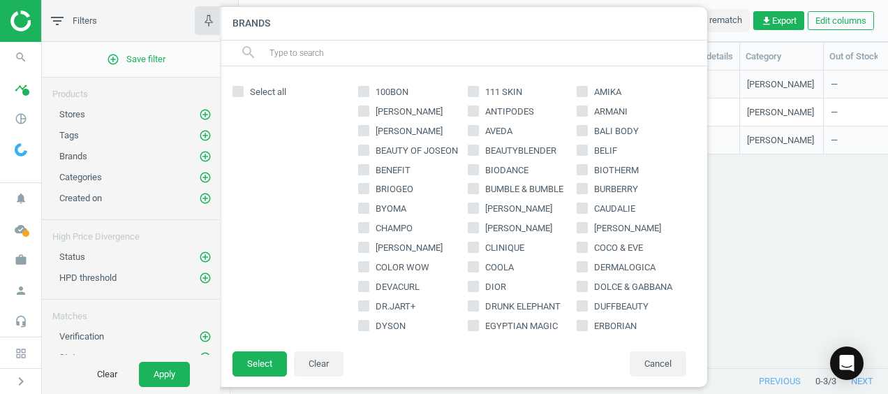
click at [361, 50] on input "text" at bounding box center [482, 53] width 429 height 22
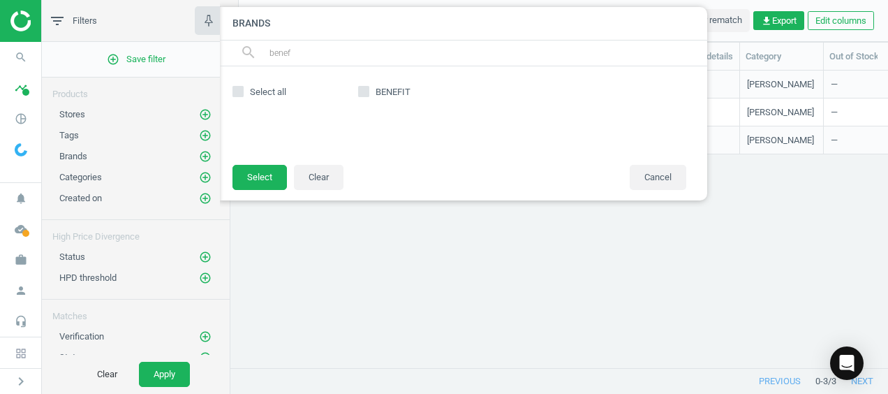
type input "benef"
click at [357, 93] on div "BENEFIT" at bounding box center [522, 115] width 342 height 70
click at [358, 92] on icon at bounding box center [363, 91] width 11 height 11
click at [360, 92] on input "BENEFIT" at bounding box center [364, 91] width 9 height 9
checkbox input "true"
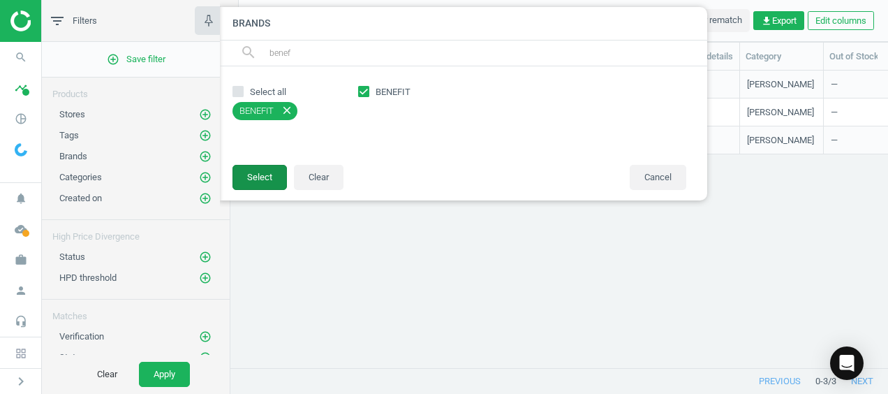
click at [267, 170] on button "Select" at bounding box center [259, 177] width 54 height 25
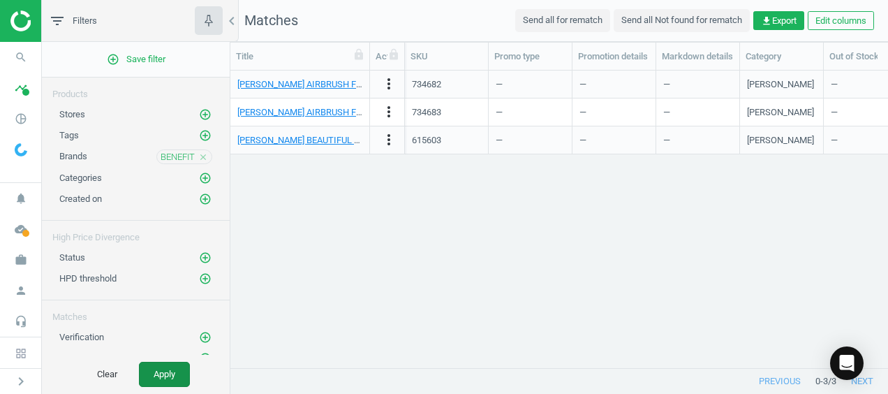
click at [163, 372] on button "Apply" at bounding box center [164, 374] width 51 height 25
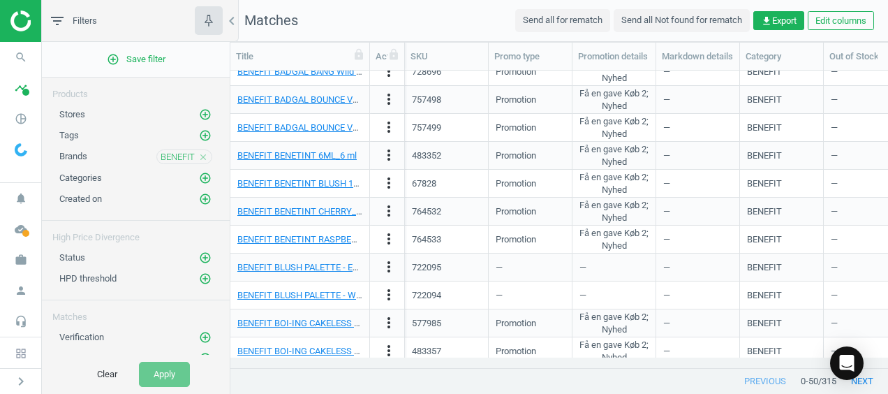
scroll to position [94, 0]
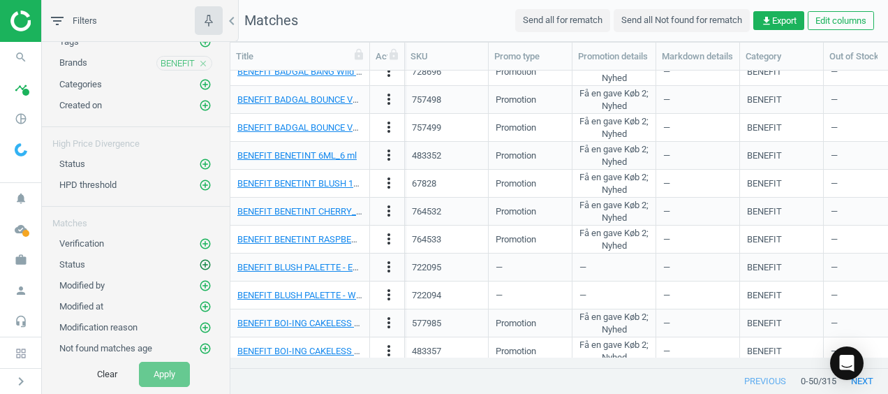
click at [199, 260] on icon "add_circle_outline" at bounding box center [205, 264] width 13 height 13
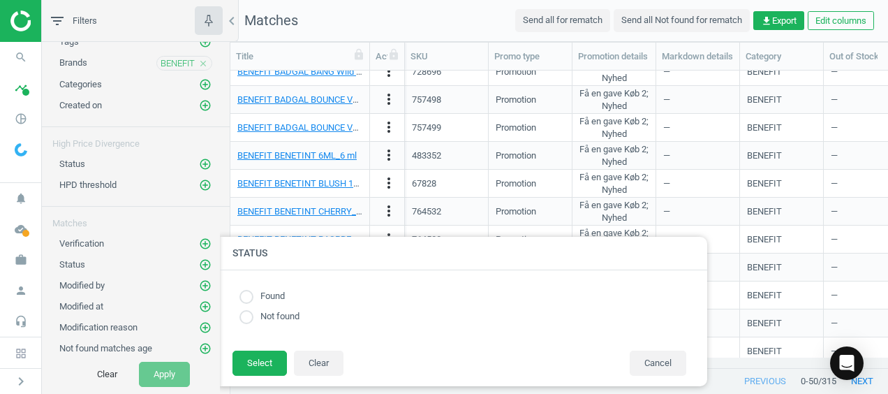
click at [253, 324] on input "radio" at bounding box center [246, 317] width 14 height 14
radio input "true"
click at [262, 351] on button "Select" at bounding box center [259, 362] width 54 height 25
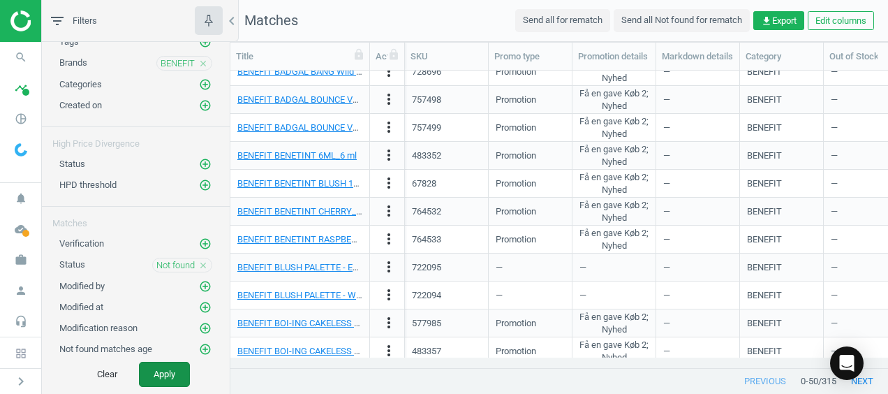
click at [160, 370] on button "Apply" at bounding box center [164, 374] width 51 height 25
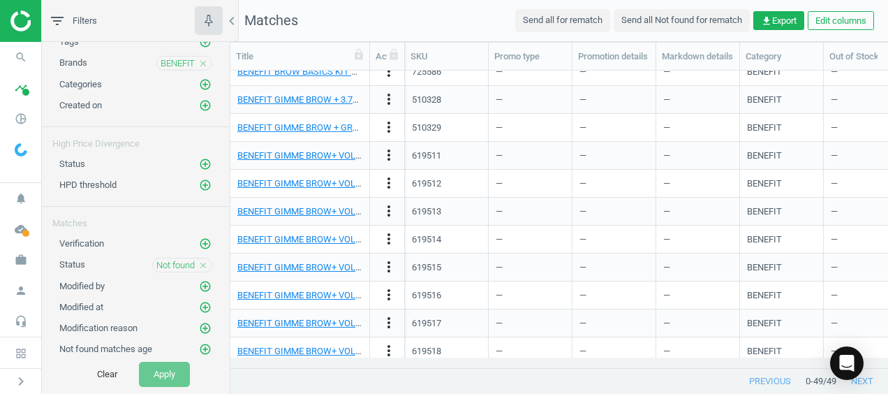
click at [198, 260] on icon "close" at bounding box center [203, 265] width 10 height 10
click at [199, 258] on icon "add_circle_outline" at bounding box center [205, 264] width 13 height 13
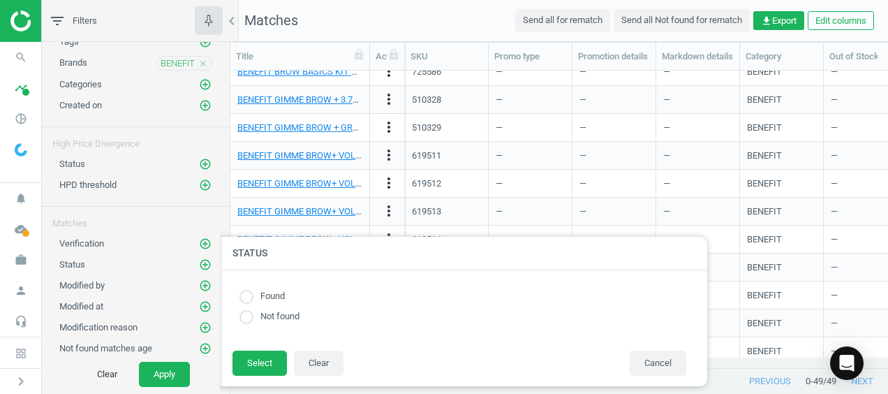
click at [265, 296] on label "Found" at bounding box center [268, 296] width 31 height 13
click at [247, 301] on input "radio" at bounding box center [246, 297] width 14 height 14
radio input "true"
click at [267, 363] on button "Select" at bounding box center [259, 362] width 54 height 25
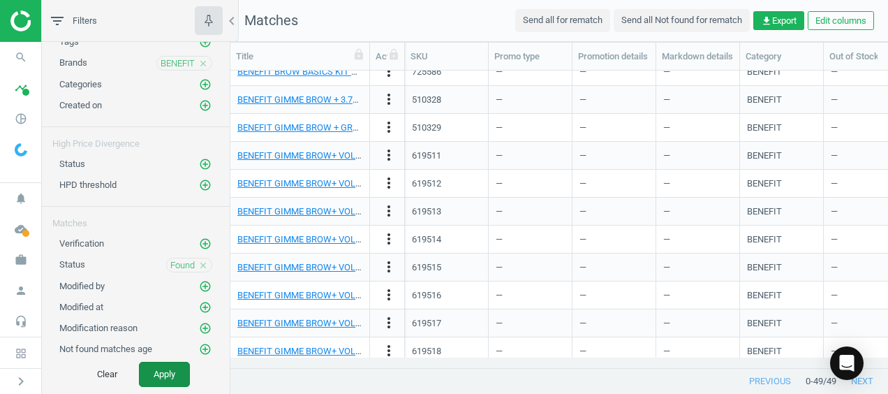
click at [177, 376] on button "Apply" at bounding box center [164, 374] width 51 height 25
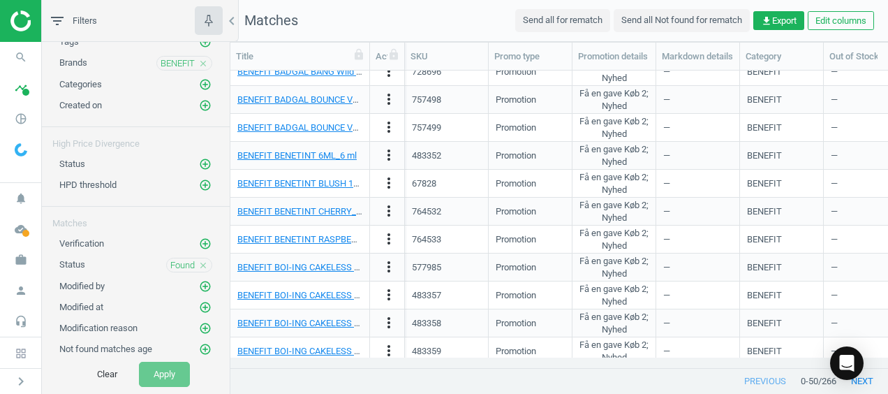
click at [198, 66] on icon "close" at bounding box center [203, 64] width 10 height 10
click at [199, 66] on icon "add_circle_outline" at bounding box center [205, 63] width 13 height 13
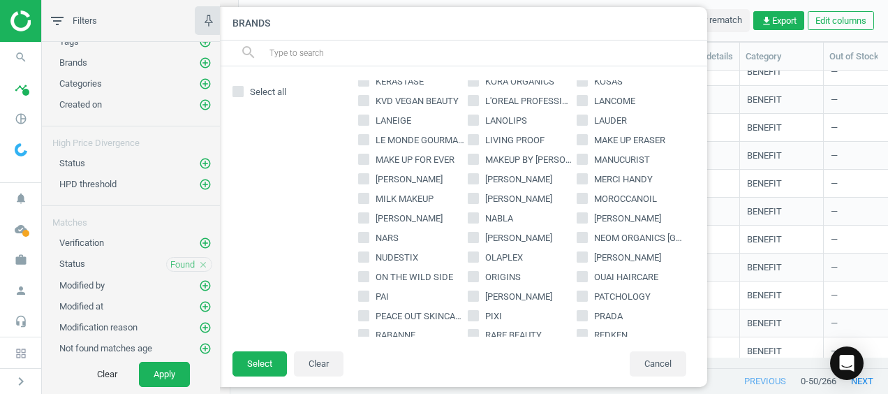
scroll to position [479, 0]
click at [313, 50] on input "text" at bounding box center [482, 53] width 429 height 22
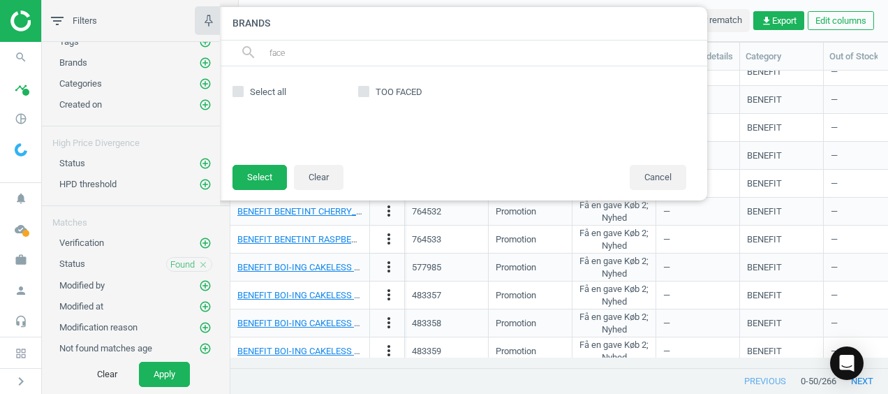
type input "face"
click at [367, 91] on input "TOO FACED" at bounding box center [364, 91] width 9 height 9
checkbox input "true"
click at [265, 177] on button "Select" at bounding box center [259, 177] width 54 height 25
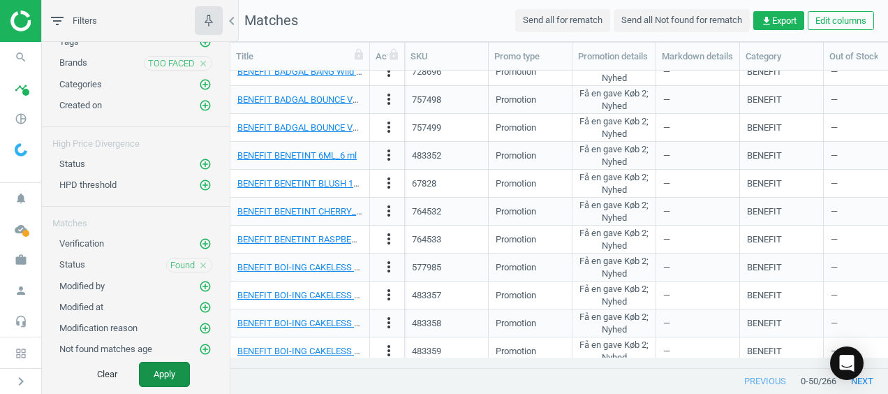
click at [172, 372] on button "Apply" at bounding box center [164, 374] width 51 height 25
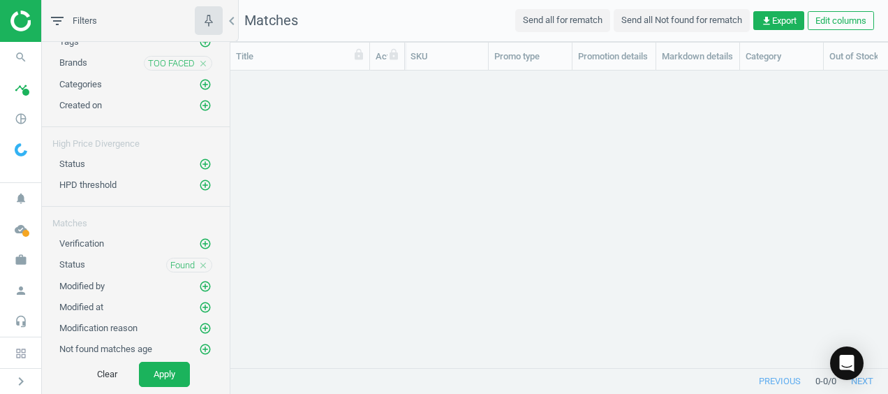
click at [198, 260] on icon "close" at bounding box center [203, 265] width 10 height 10
click at [199, 258] on icon "add_circle_outline" at bounding box center [205, 264] width 13 height 13
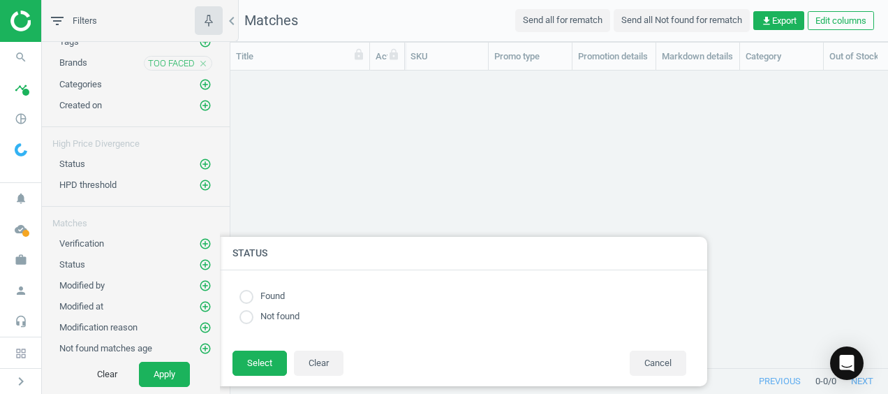
click at [248, 314] on input "radio" at bounding box center [246, 317] width 14 height 14
radio input "true"
click at [265, 364] on button "Select" at bounding box center [259, 362] width 54 height 25
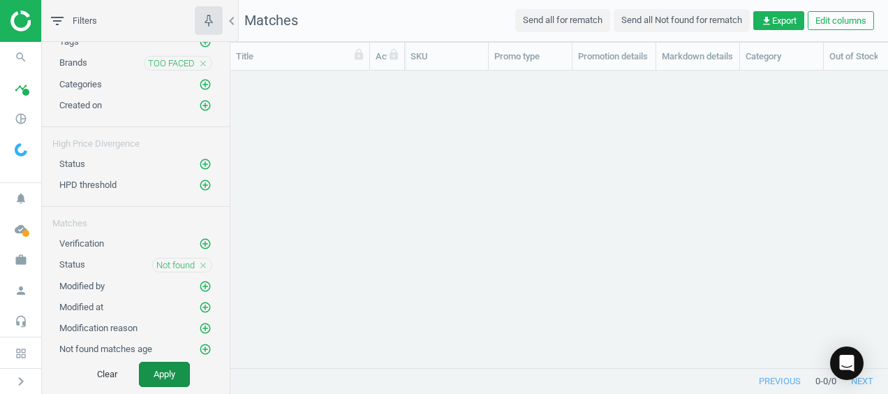
click at [183, 385] on button "Apply" at bounding box center [164, 374] width 51 height 25
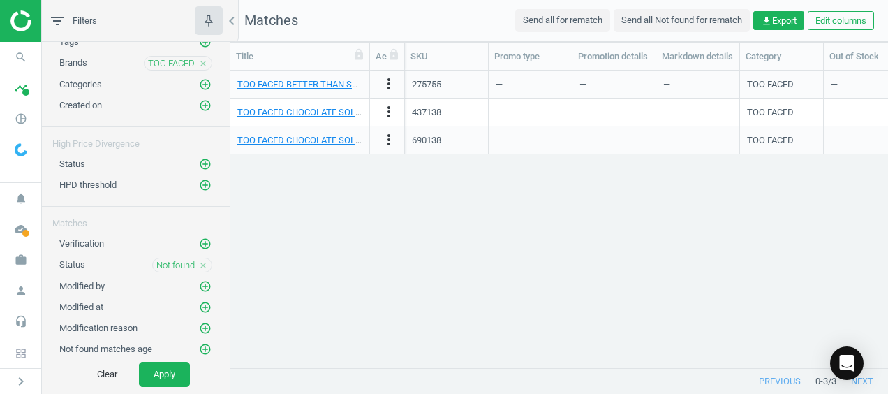
click at [198, 260] on icon "close" at bounding box center [203, 265] width 10 height 10
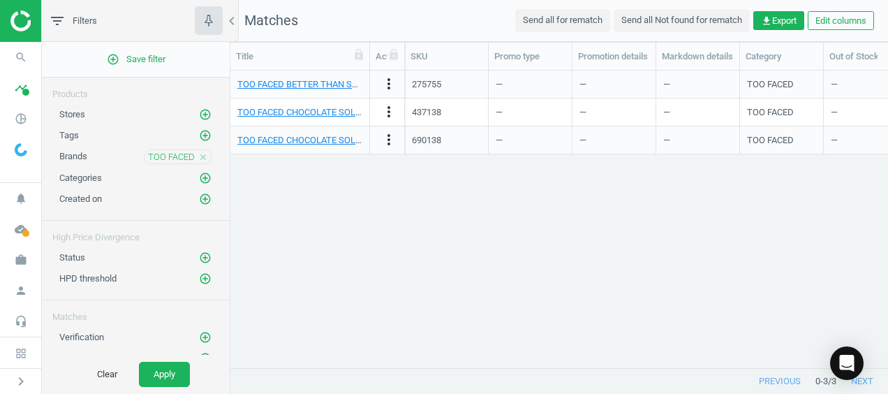
click at [198, 152] on icon "close" at bounding box center [203, 157] width 10 height 10
click at [17, 121] on icon "pie_chart_outlined" at bounding box center [21, 118] width 27 height 27
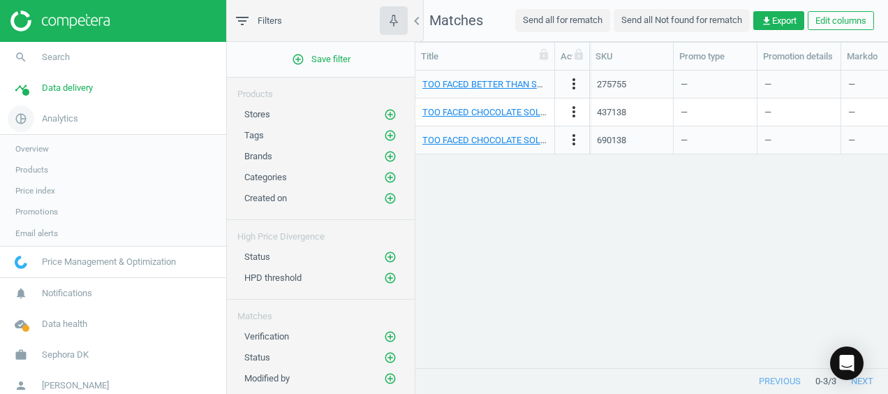
scroll to position [11, 11]
click at [17, 107] on icon "pie_chart_outlined" at bounding box center [21, 118] width 27 height 27
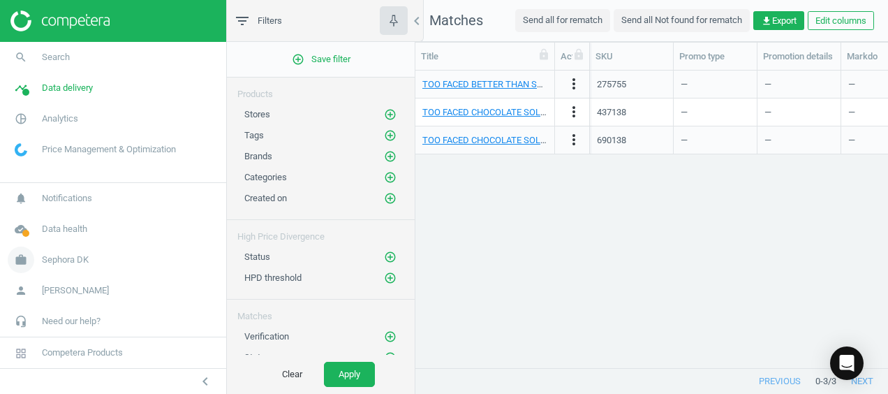
click at [31, 259] on icon "work" at bounding box center [21, 259] width 27 height 27
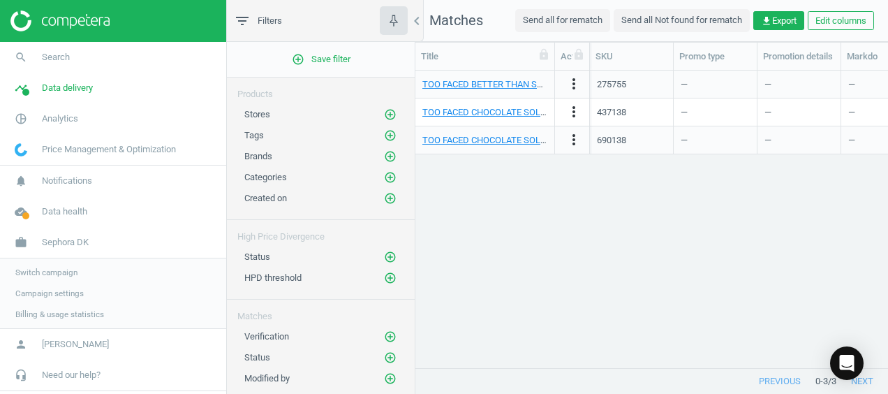
click at [39, 276] on span "Switch campaign" at bounding box center [46, 272] width 62 height 11
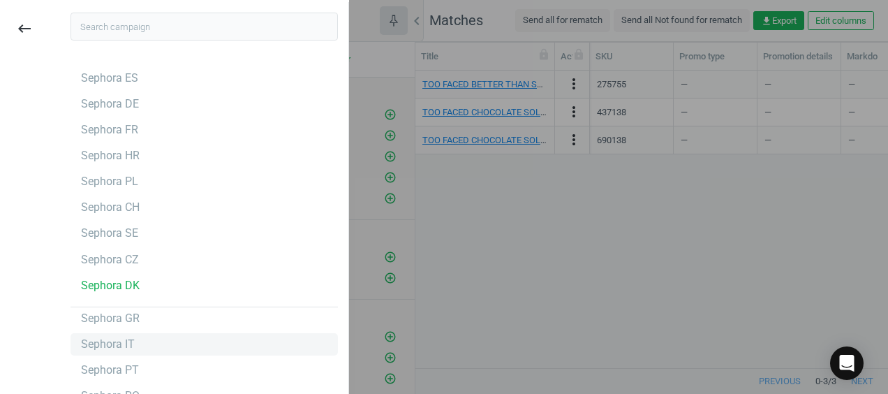
scroll to position [43, 0]
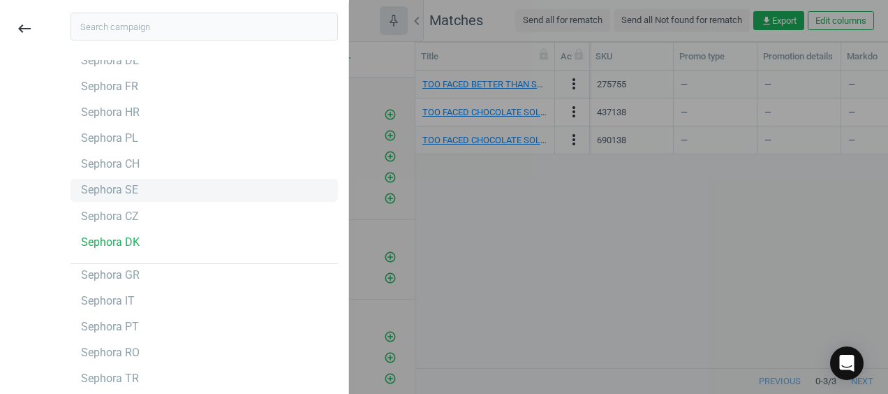
click at [117, 195] on div "Sephora SE" at bounding box center [109, 189] width 57 height 15
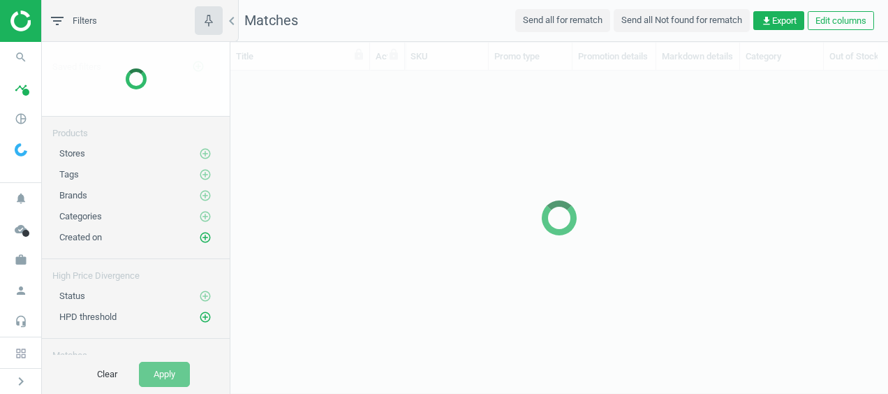
scroll to position [276, 646]
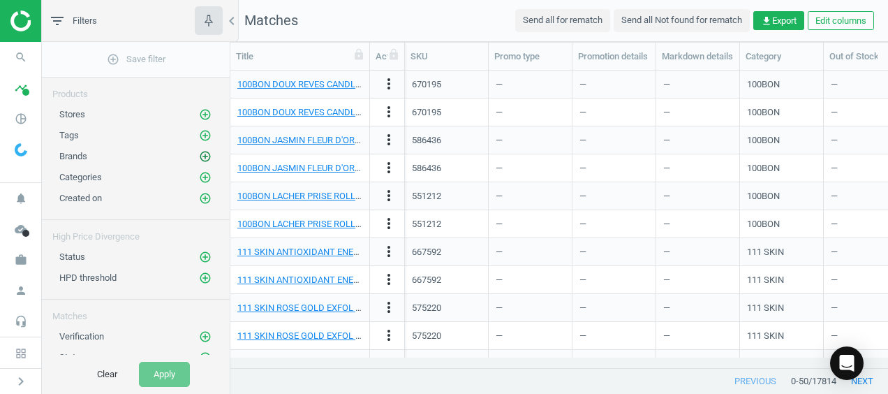
click at [199, 154] on icon "add_circle_outline" at bounding box center [205, 156] width 13 height 13
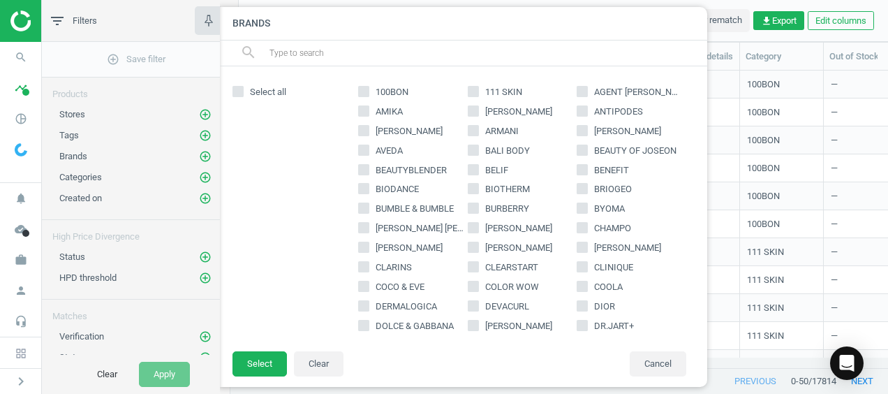
click at [421, 57] on input "text" at bounding box center [482, 53] width 429 height 22
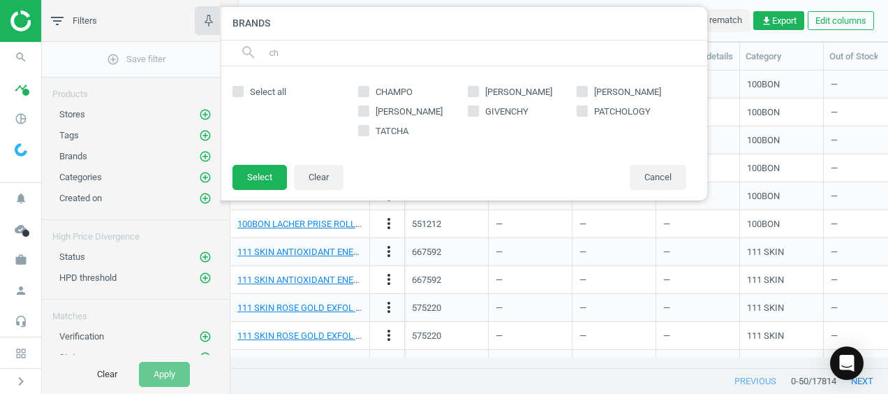
type input "ch"
click at [476, 96] on icon at bounding box center [473, 91] width 11 height 11
click at [476, 96] on input "[PERSON_NAME]" at bounding box center [472, 91] width 9 height 9
checkbox input "true"
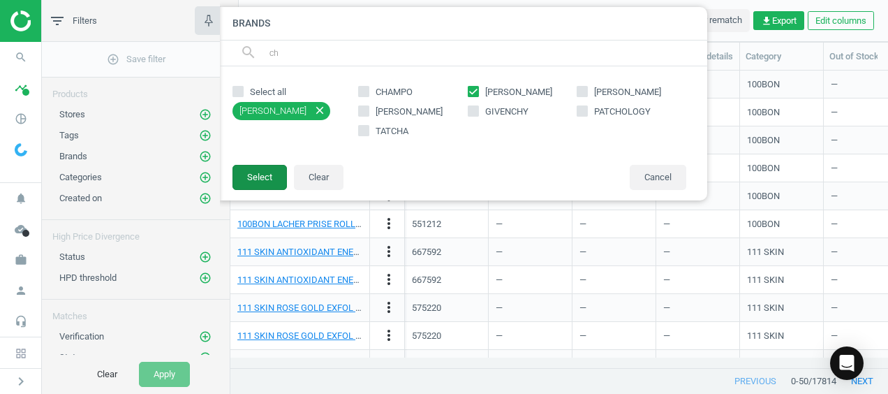
click at [251, 181] on button "Select" at bounding box center [259, 177] width 54 height 25
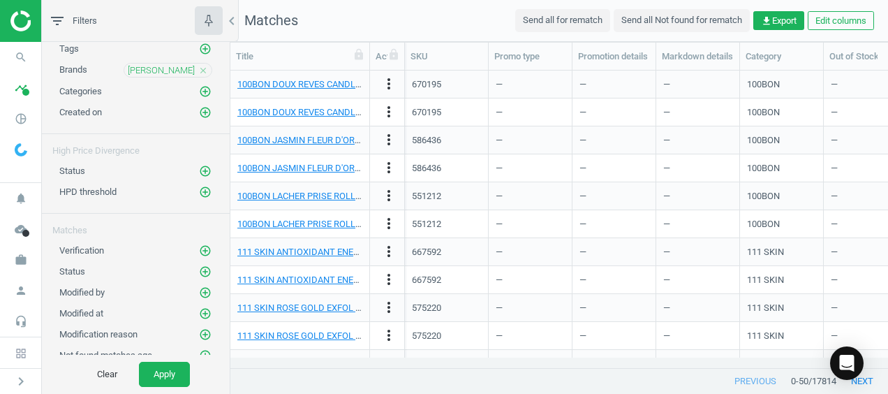
scroll to position [0, 0]
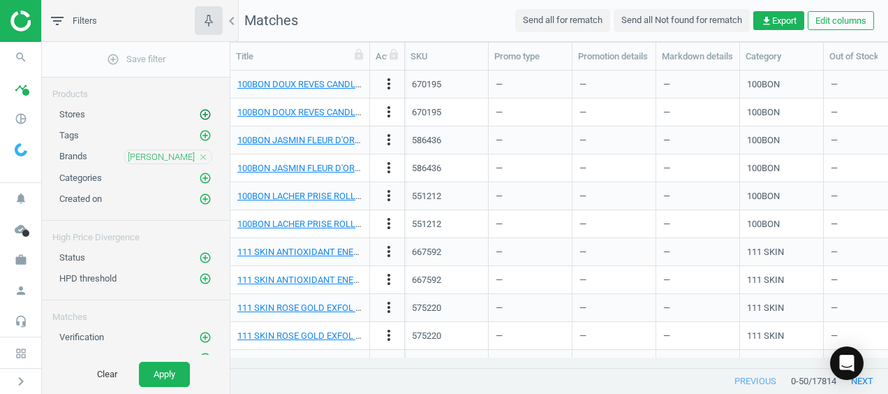
click at [199, 110] on icon "add_circle_outline" at bounding box center [205, 114] width 13 height 13
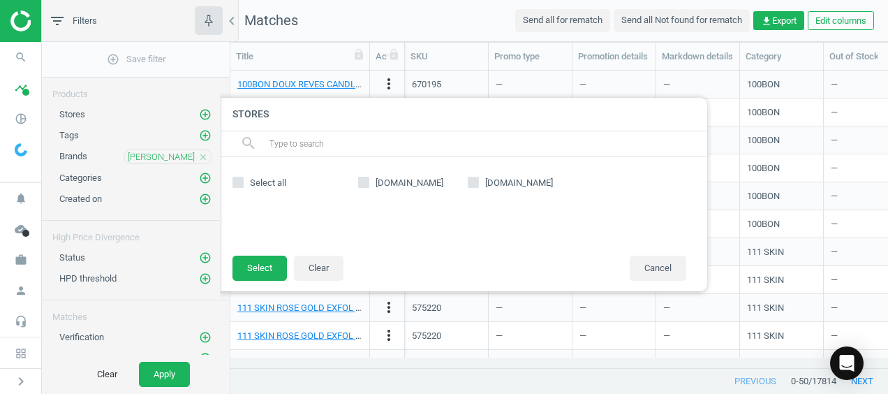
click at [360, 178] on input "[DOMAIN_NAME]" at bounding box center [364, 181] width 9 height 9
checkbox input "true"
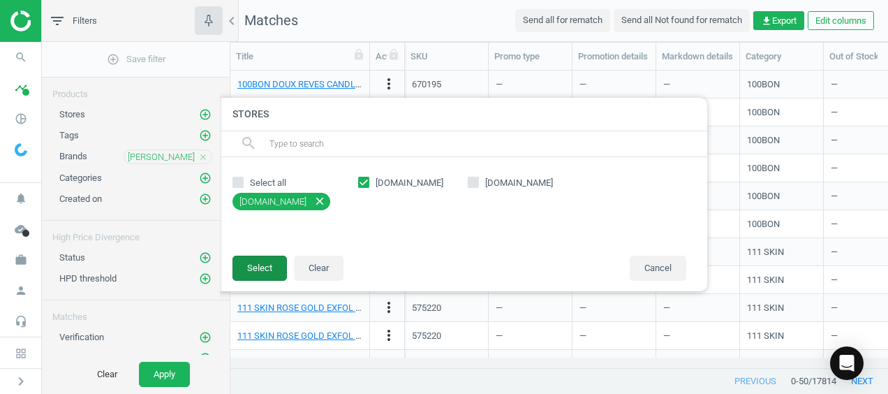
click at [261, 260] on button "Select" at bounding box center [259, 267] width 54 height 25
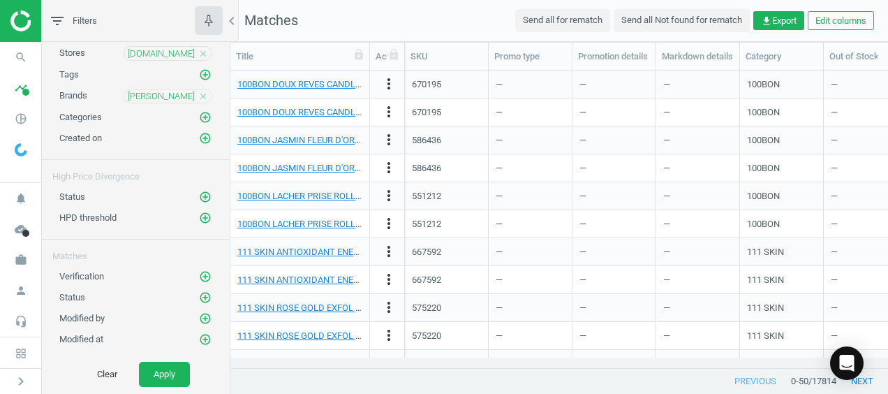
scroll to position [64, 0]
drag, startPoint x: 152, startPoint y: 299, endPoint x: 126, endPoint y: 290, distance: 28.0
click at [126, 290] on div "Status add_circle_outline" at bounding box center [135, 295] width 153 height 14
click at [176, 289] on div "Status add_circle_outline" at bounding box center [135, 295] width 153 height 14
click at [199, 289] on icon "add_circle_outline" at bounding box center [205, 295] width 13 height 13
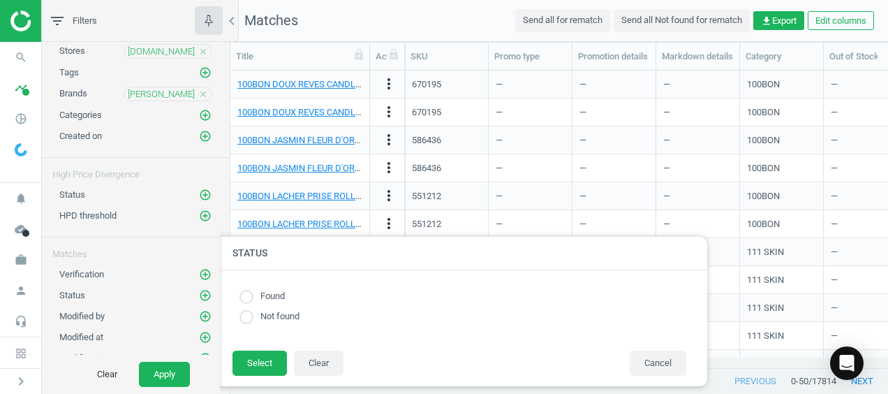
click at [252, 293] on input "radio" at bounding box center [246, 297] width 14 height 14
radio input "true"
click at [268, 360] on button "Select" at bounding box center [259, 362] width 54 height 25
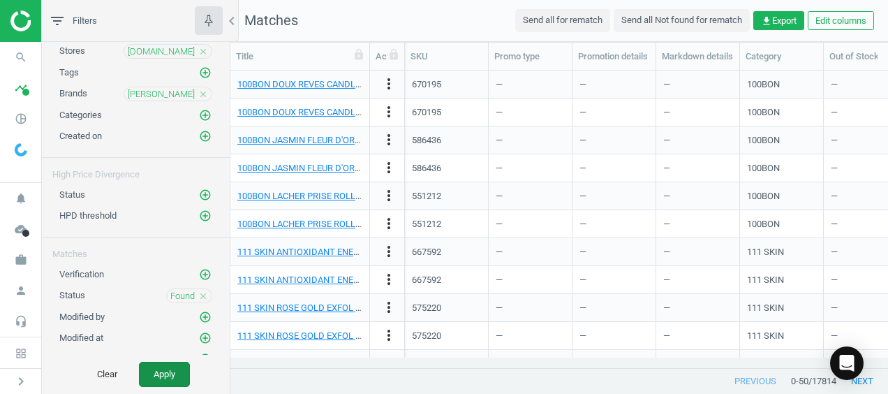
click at [168, 370] on button "Apply" at bounding box center [164, 374] width 51 height 25
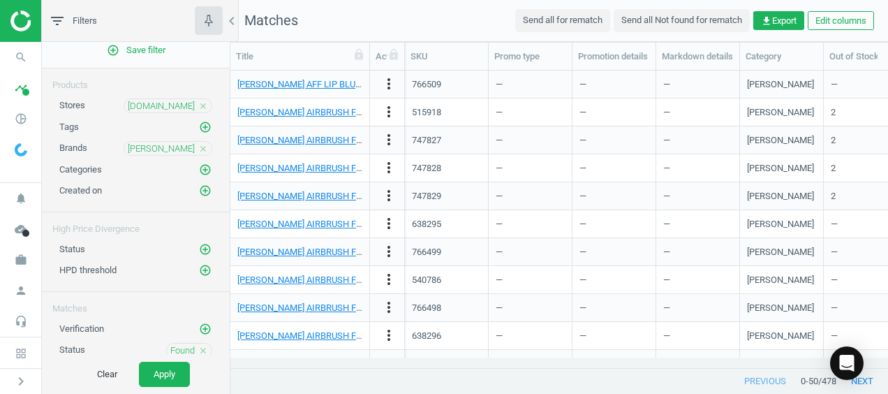
scroll to position [6, 0]
click at [27, 86] on icon "timeline" at bounding box center [21, 88] width 27 height 27
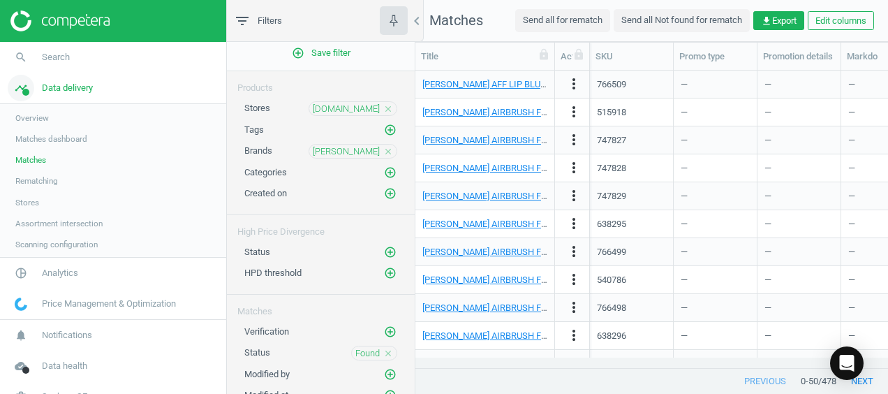
scroll to position [11, 11]
click at [27, 304] on img at bounding box center [21, 304] width 13 height 13
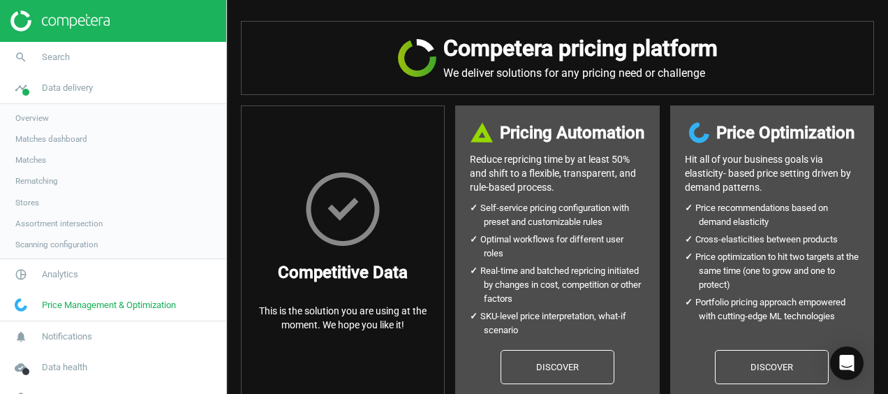
click at [27, 205] on span "Stores" at bounding box center [27, 202] width 24 height 11
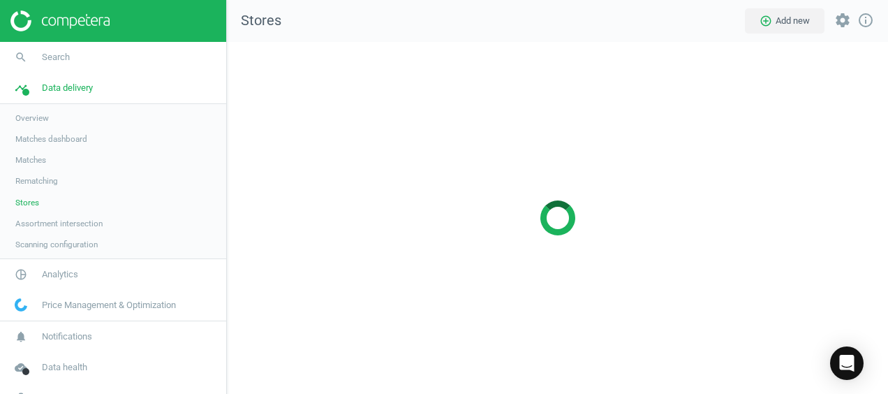
scroll to position [373, 683]
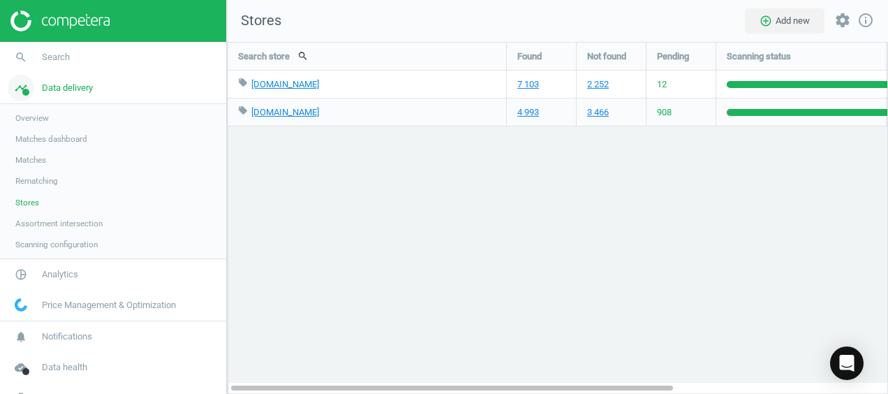
click at [11, 88] on icon "timeline" at bounding box center [21, 88] width 27 height 27
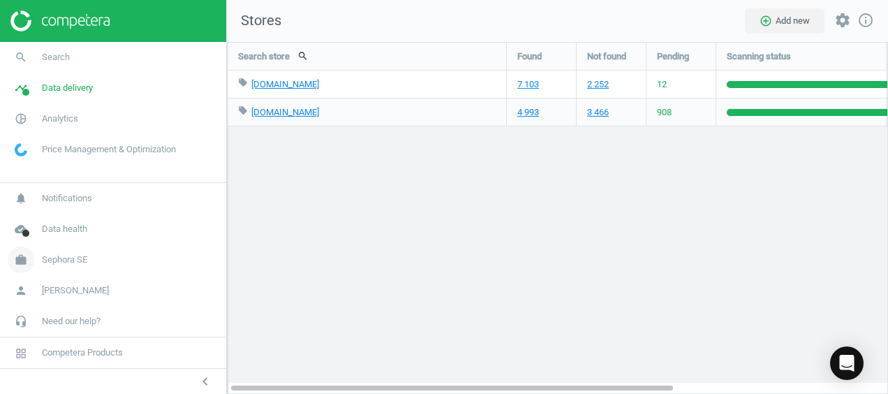
click at [18, 255] on icon "work" at bounding box center [21, 259] width 27 height 27
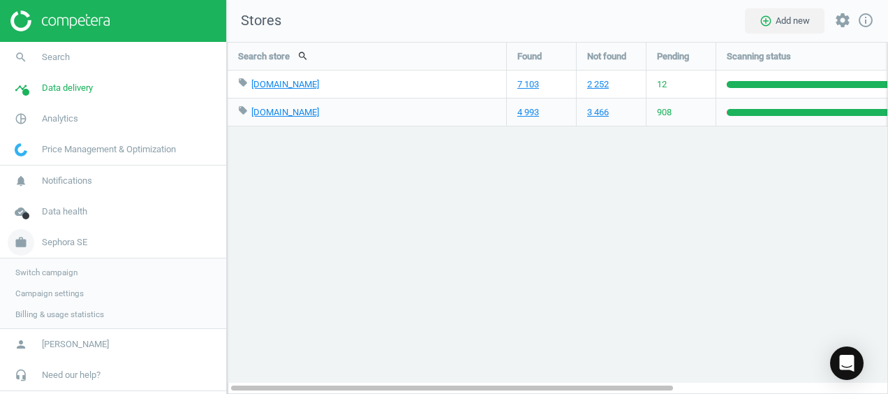
click at [17, 245] on icon "work" at bounding box center [21, 242] width 27 height 27
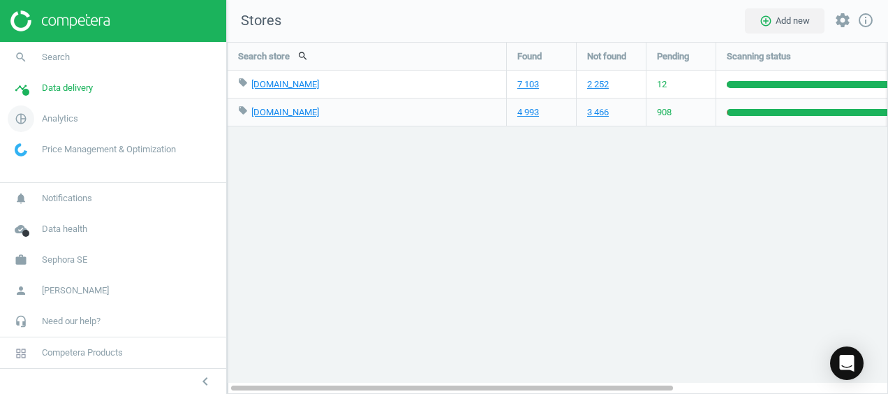
click at [16, 117] on icon "pie_chart_outlined" at bounding box center [21, 118] width 27 height 27
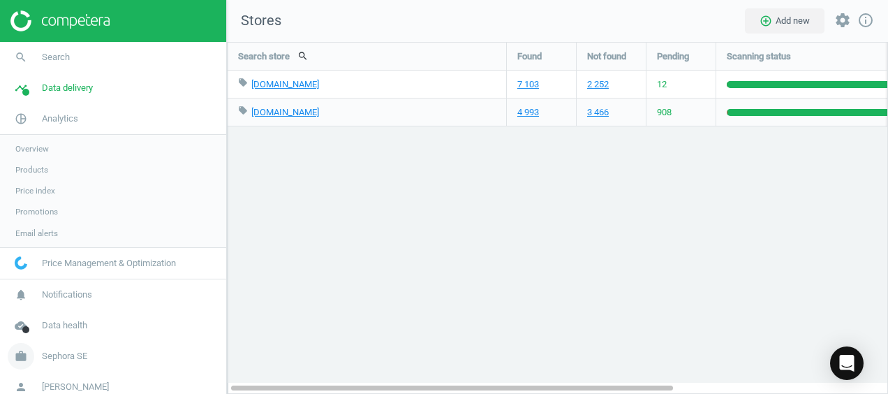
click at [50, 357] on span "Sephora SE" at bounding box center [64, 356] width 45 height 13
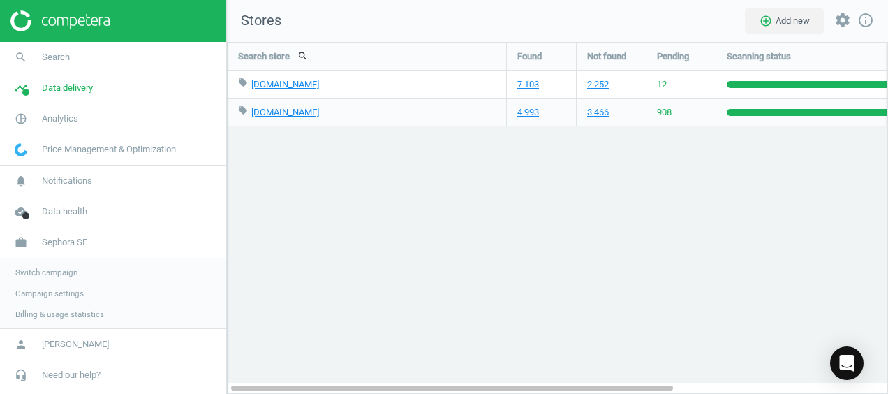
click at [23, 268] on span "Switch campaign" at bounding box center [46, 272] width 62 height 11
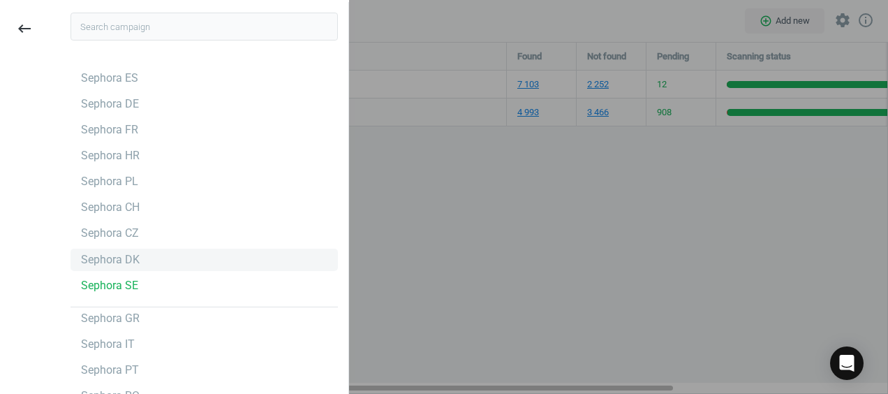
click at [111, 254] on div "Sephora DK" at bounding box center [110, 259] width 59 height 15
